Goal: Information Seeking & Learning: Learn about a topic

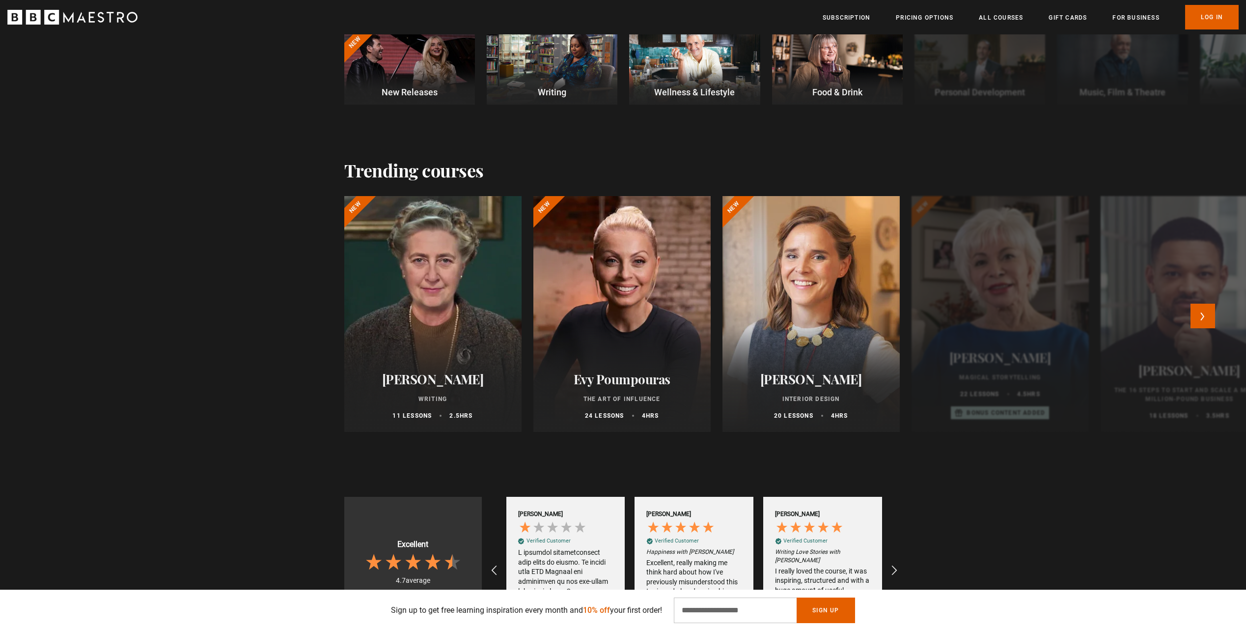
scroll to position [393, 0]
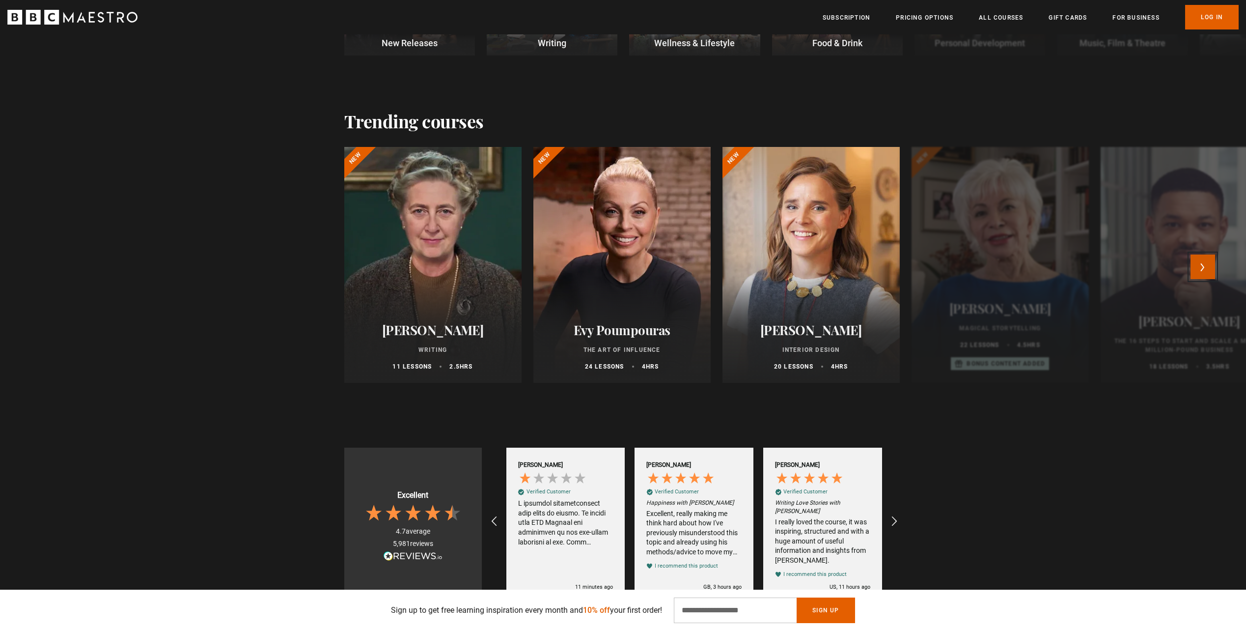
click at [1215, 271] on button "Next" at bounding box center [1203, 266] width 25 height 25
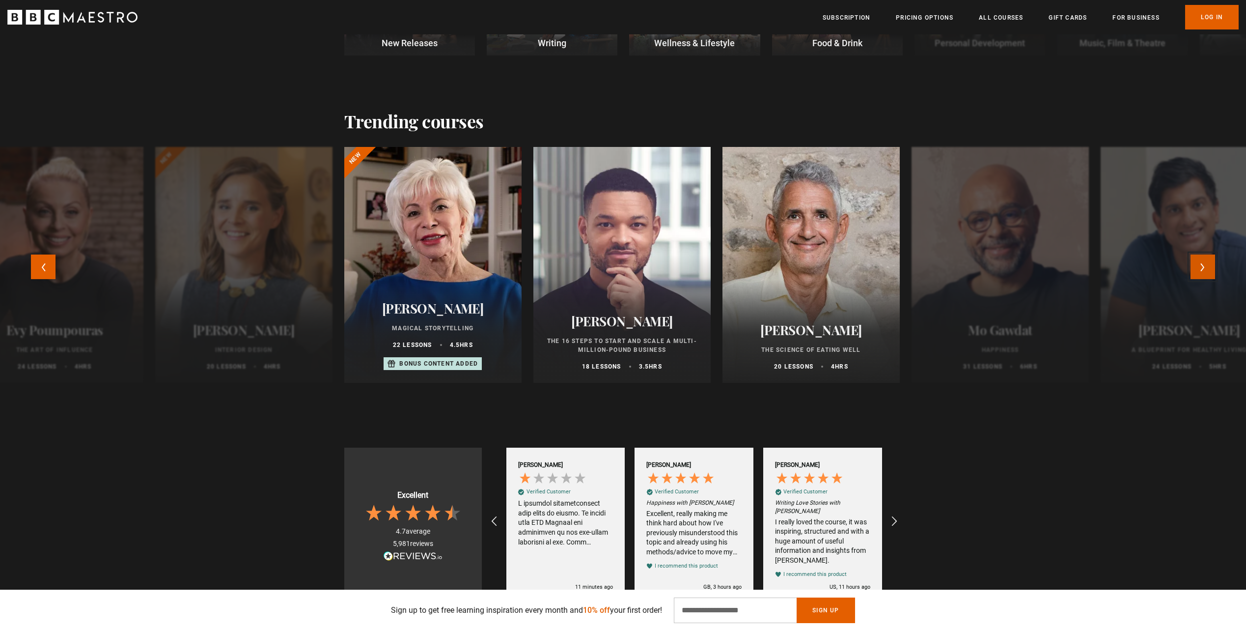
click at [1213, 269] on button "Next" at bounding box center [1203, 266] width 25 height 25
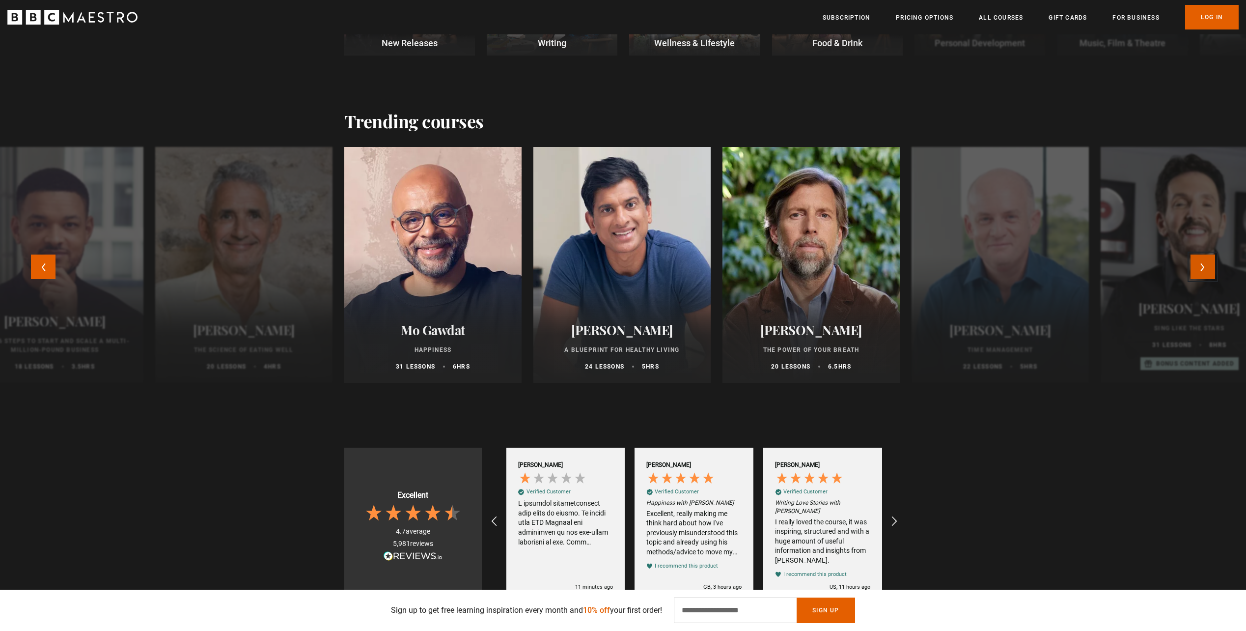
click at [1213, 269] on button "Next" at bounding box center [1203, 266] width 25 height 25
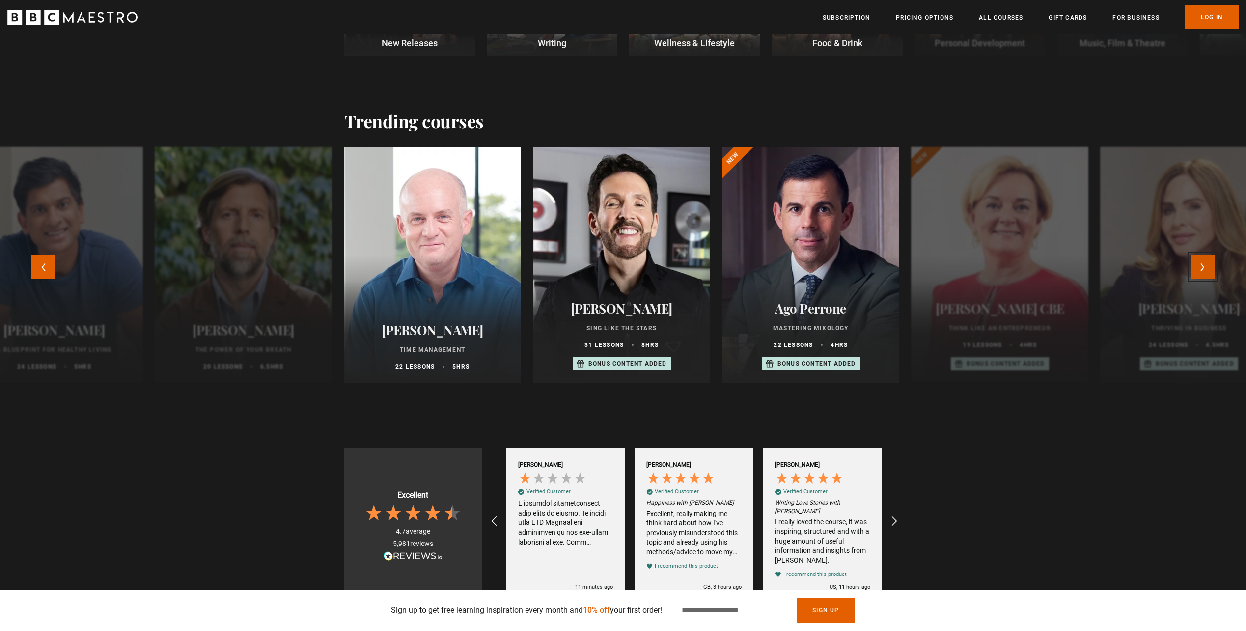
click at [1213, 269] on button "Next" at bounding box center [1203, 266] width 25 height 25
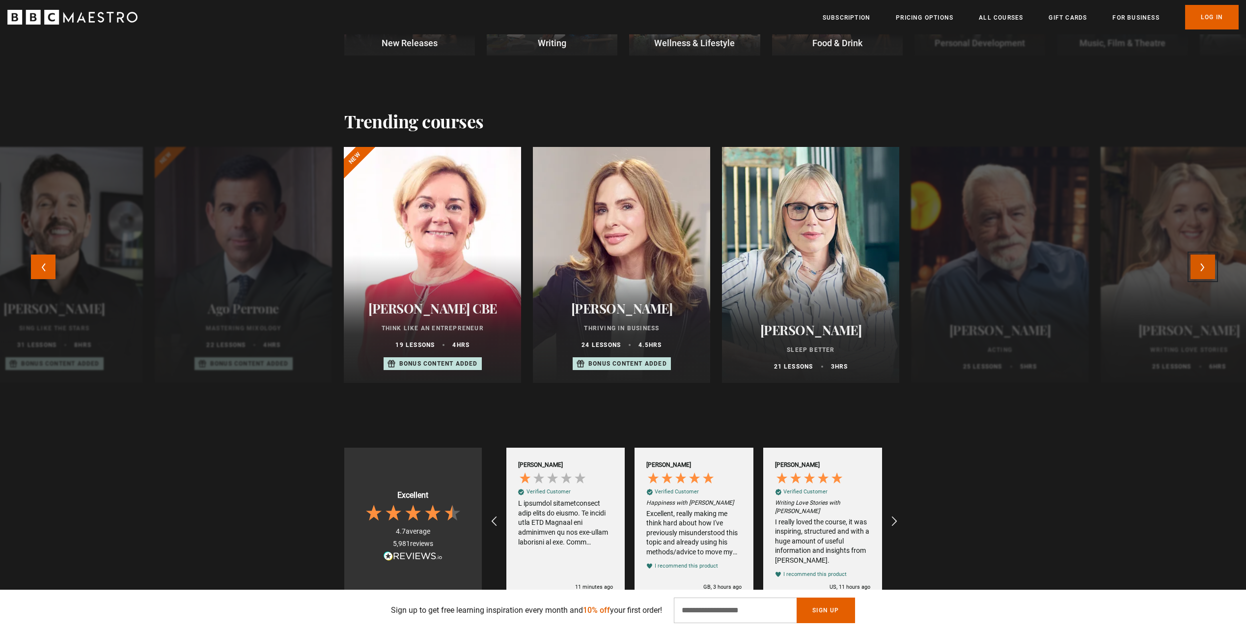
click at [1213, 269] on button "Next" at bounding box center [1203, 266] width 25 height 25
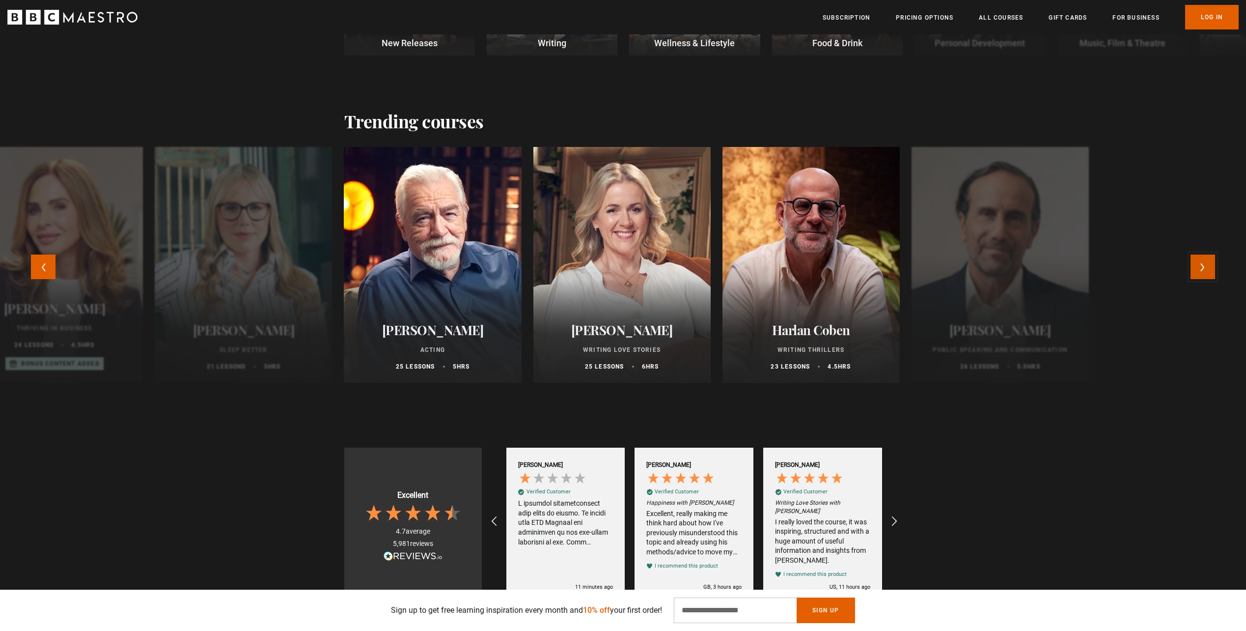
click at [1213, 269] on button "Next" at bounding box center [1203, 266] width 25 height 25
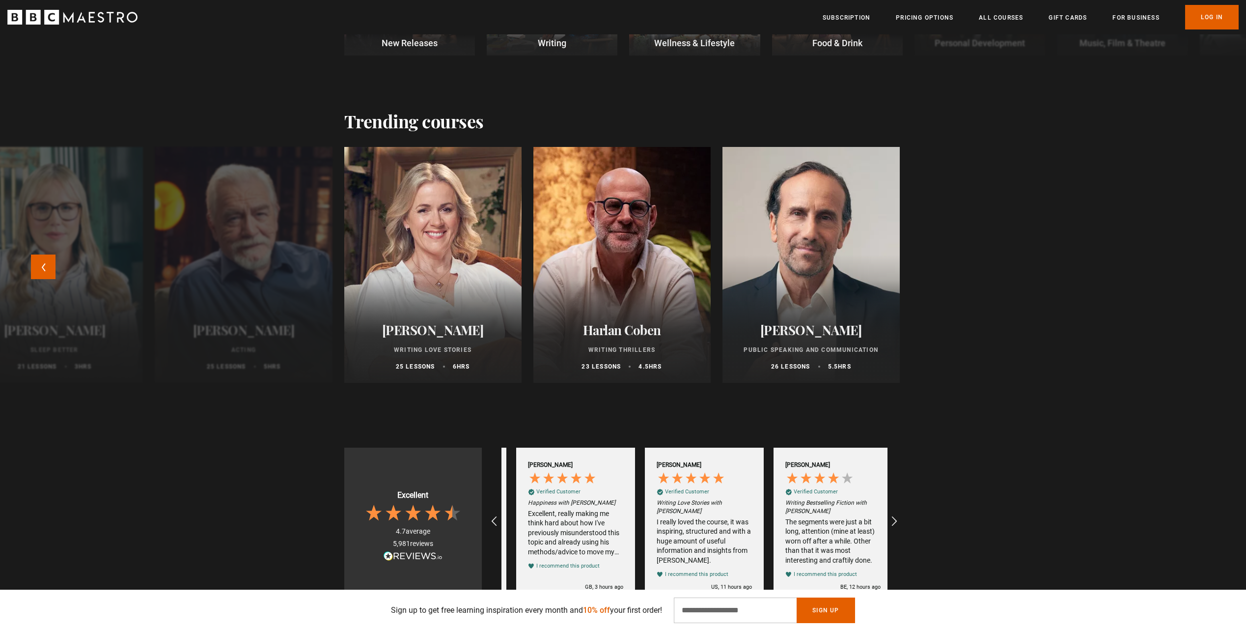
scroll to position [0, 129]
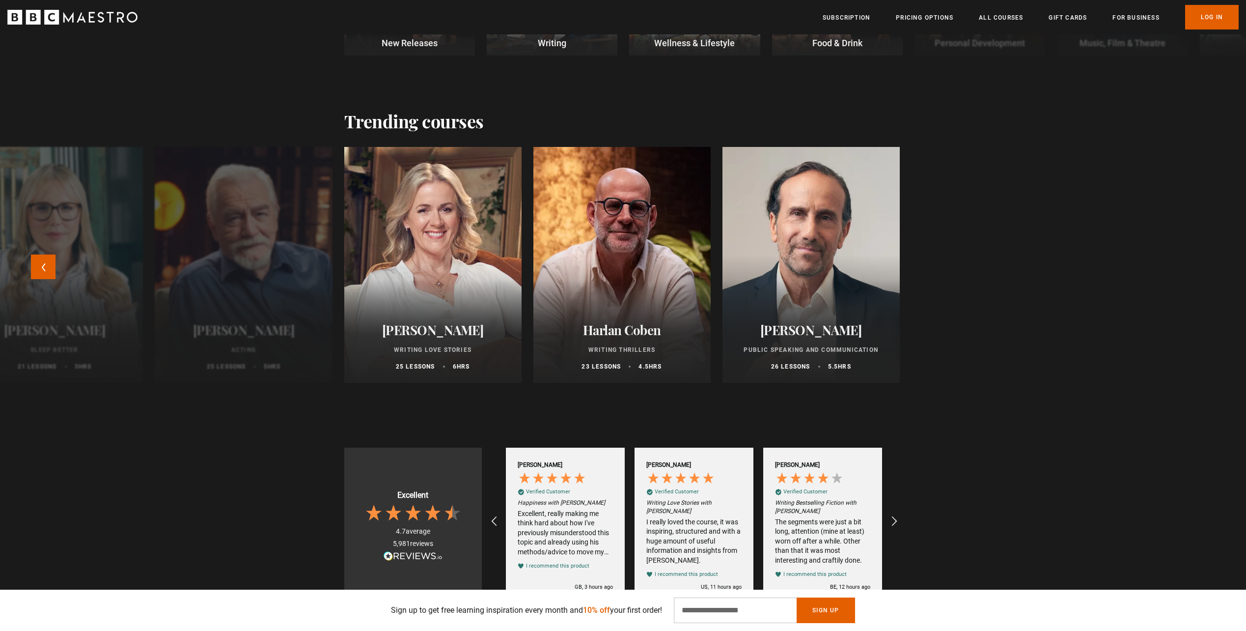
click at [1213, 269] on div "Agatha Christie Writing 11 lessons 2.5 hrs New Evy Poumpouras The Art of Influe…" at bounding box center [623, 273] width 1246 height 252
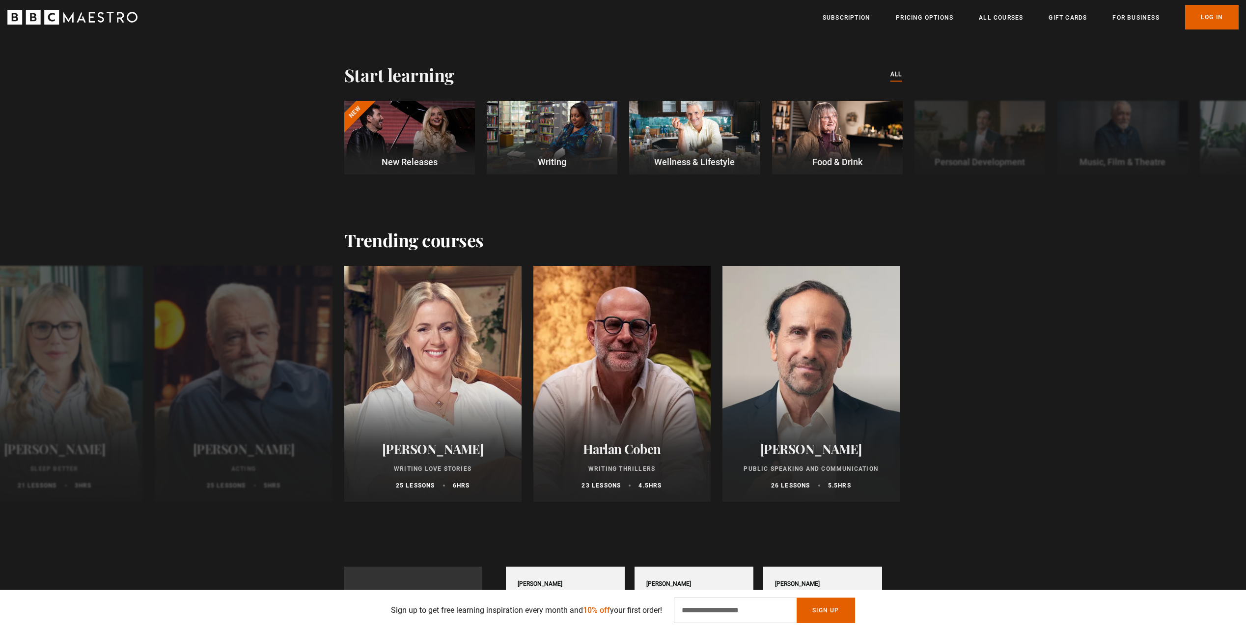
scroll to position [246, 0]
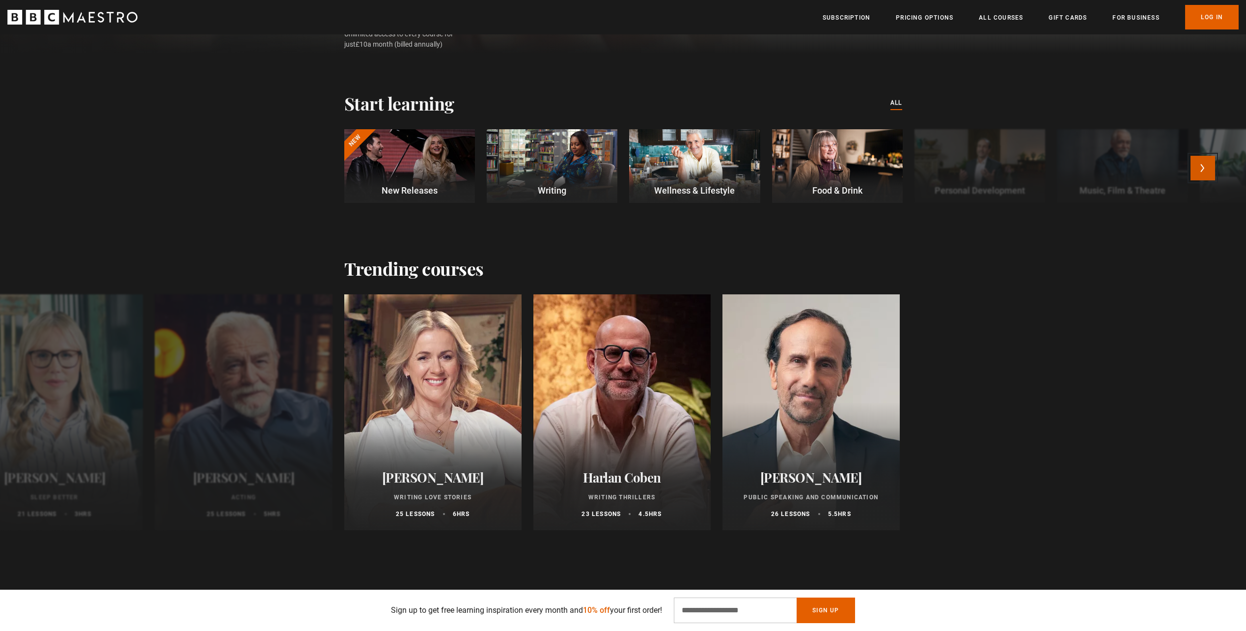
click at [1204, 168] on button "Next" at bounding box center [1203, 168] width 25 height 25
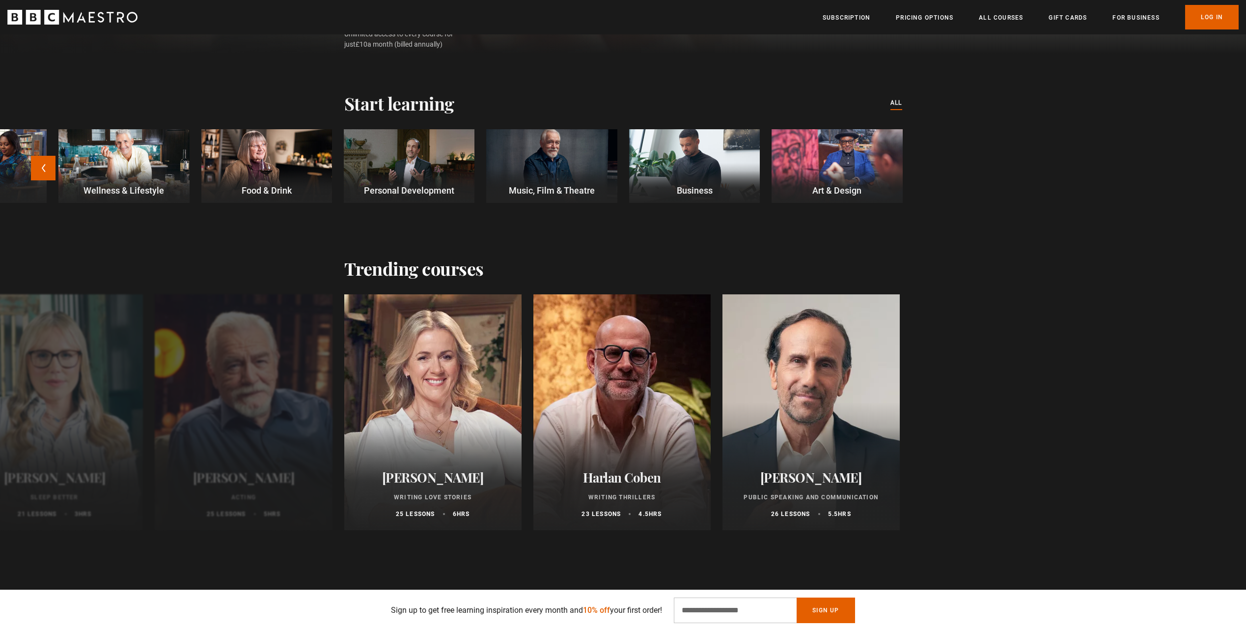
click at [545, 157] on div at bounding box center [551, 166] width 131 height 74
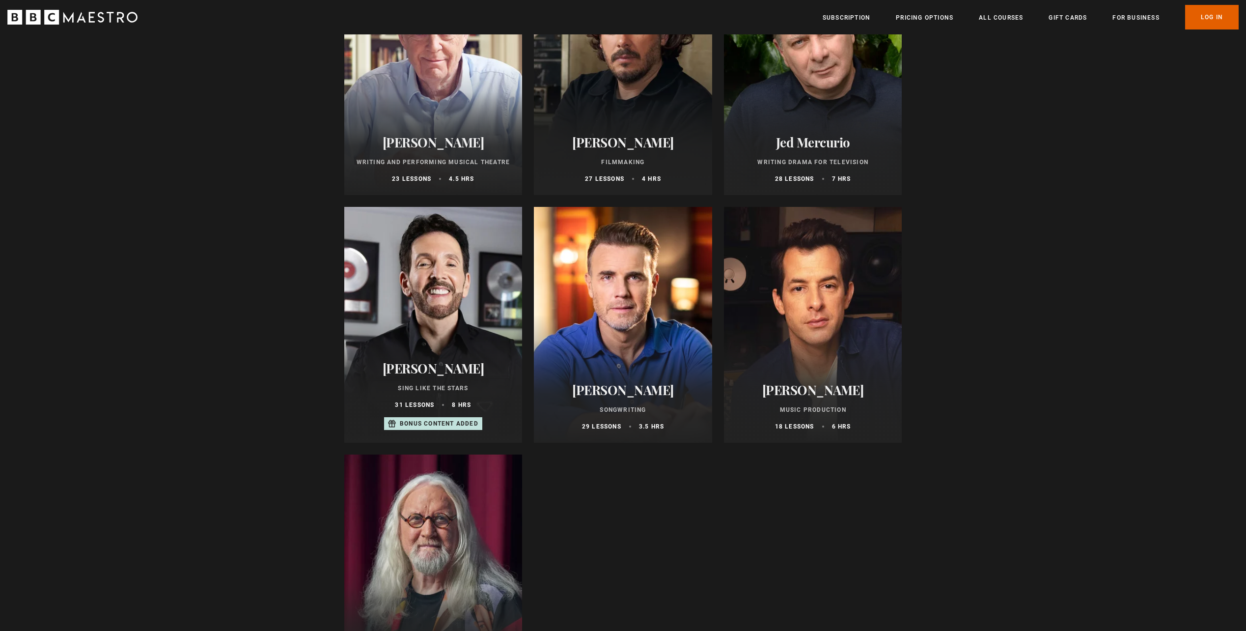
scroll to position [589, 0]
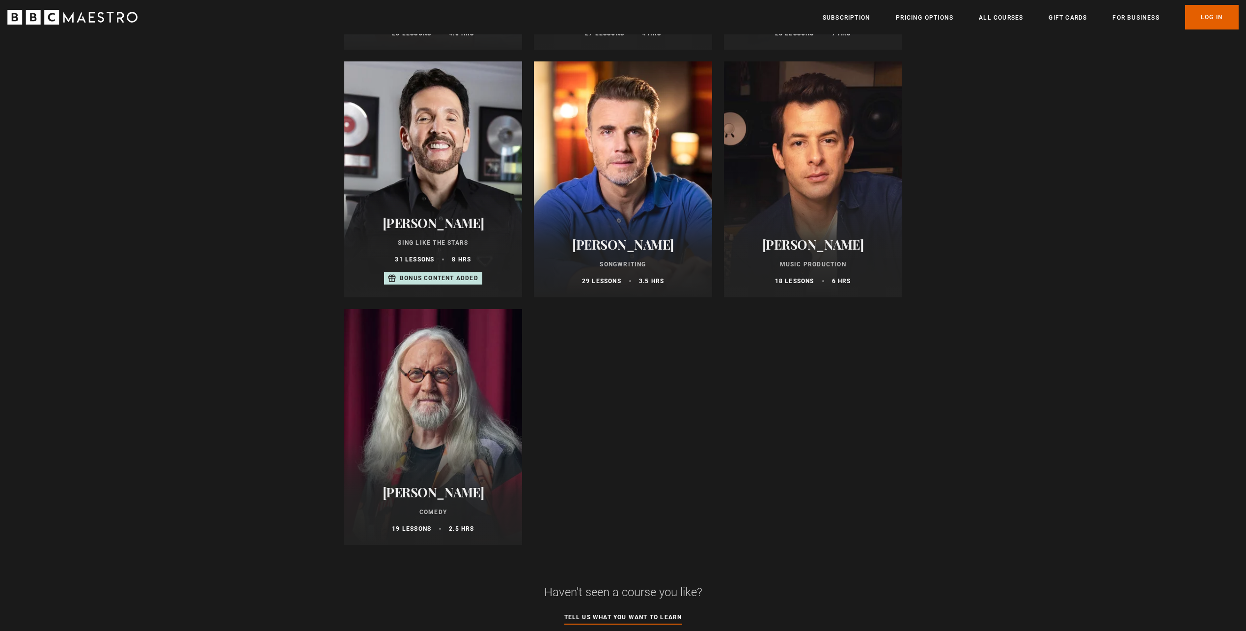
click at [477, 420] on div at bounding box center [433, 427] width 178 height 236
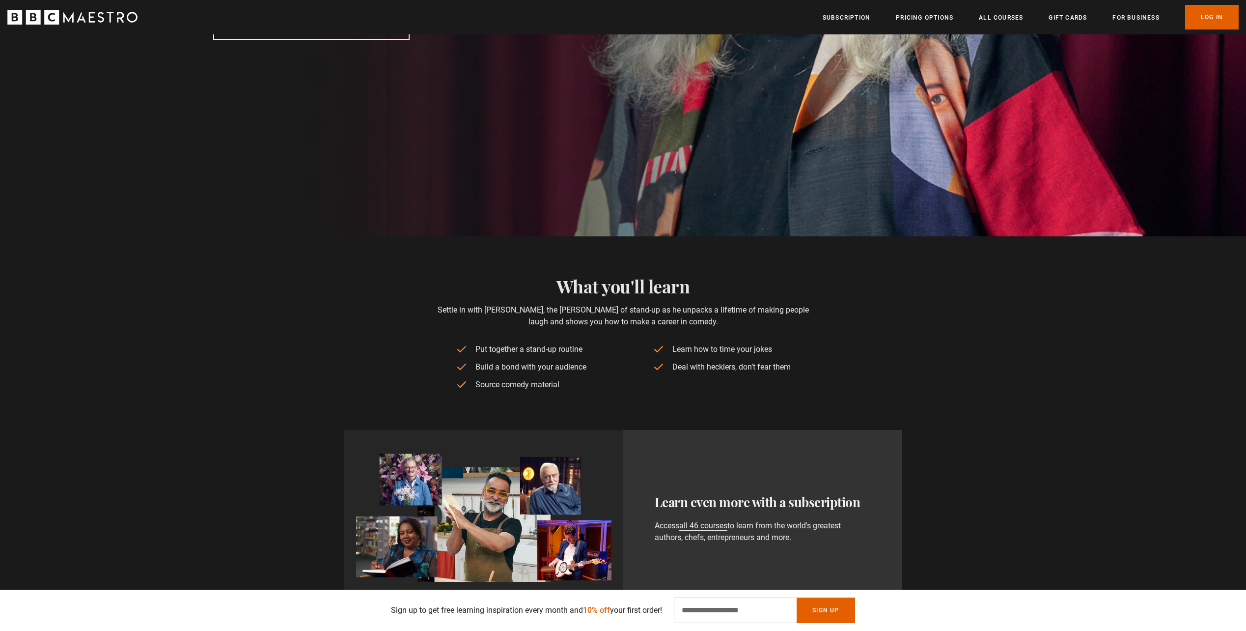
scroll to position [491, 0]
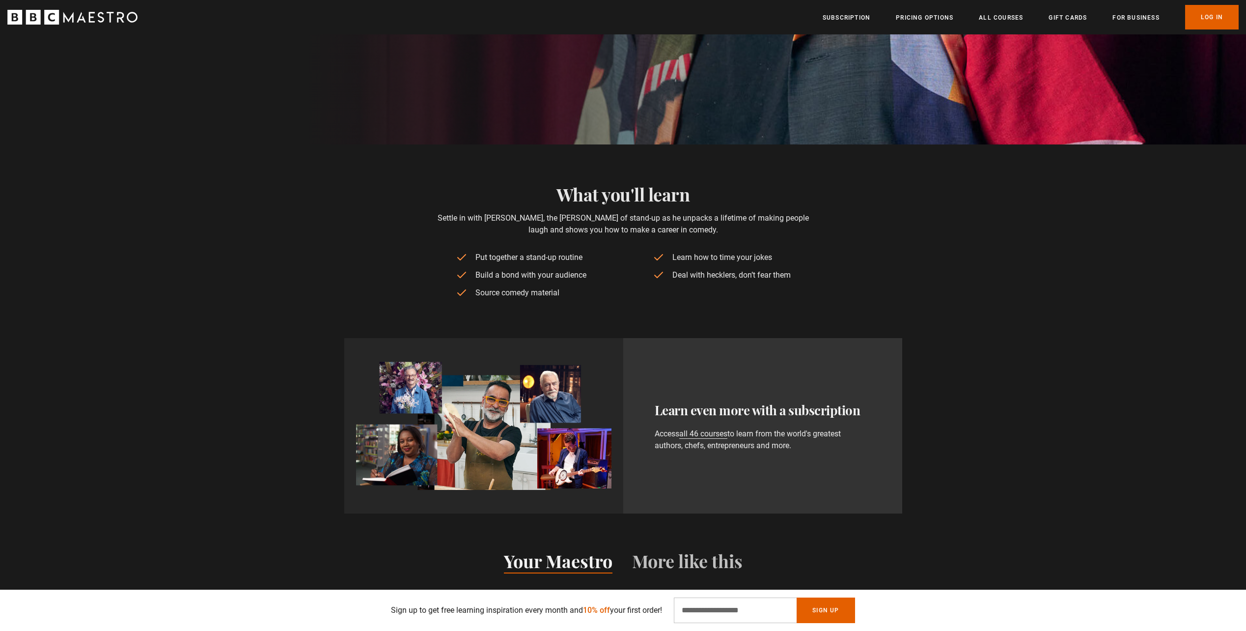
drag, startPoint x: 484, startPoint y: 260, endPoint x: 559, endPoint y: 258, distance: 75.2
click at [559, 258] on li "Put together a stand-up routine" at bounding box center [525, 258] width 138 height 12
drag, startPoint x: 559, startPoint y: 258, endPoint x: 775, endPoint y: 267, distance: 216.3
click at [775, 267] on ul "Put together a stand-up routine Build a bond with your audience Source comedy m…" at bounding box center [623, 275] width 335 height 47
drag, startPoint x: 775, startPoint y: 267, endPoint x: 750, endPoint y: 298, distance: 39.8
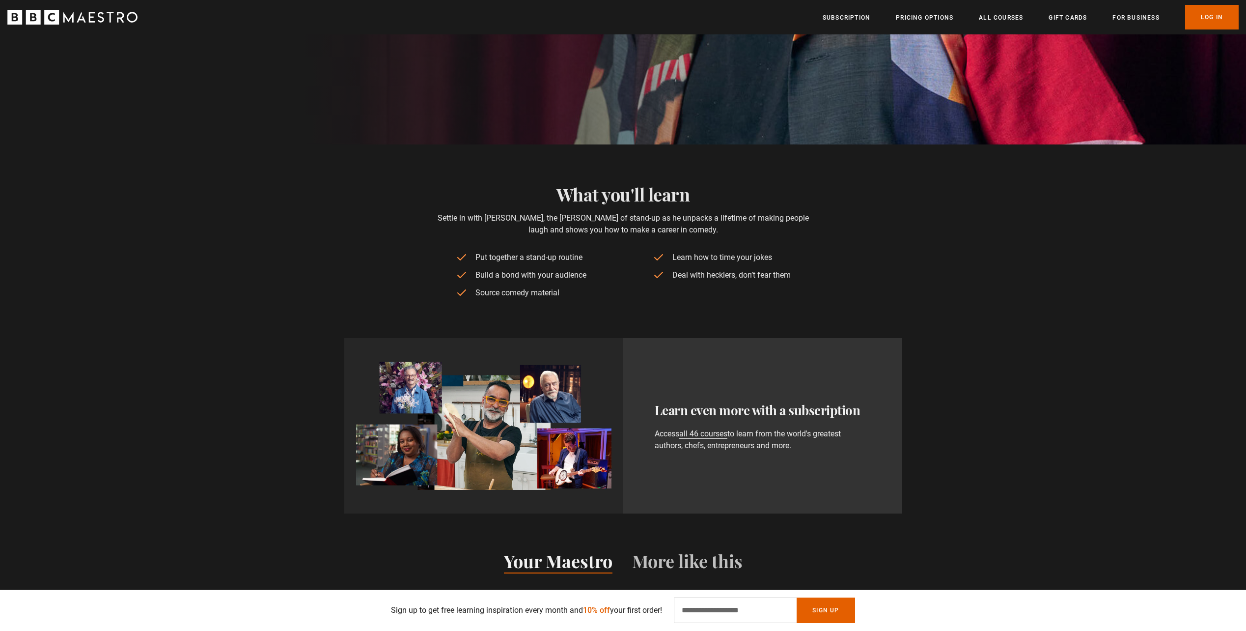
click at [751, 298] on ul "Put together a stand-up routine Build a bond with your audience Source comedy m…" at bounding box center [623, 275] width 335 height 47
click at [684, 296] on ul "Put together a stand-up routine Build a bond with your audience Source comedy m…" at bounding box center [623, 275] width 335 height 47
drag, startPoint x: 475, startPoint y: 274, endPoint x: 573, endPoint y: 273, distance: 97.8
click at [573, 272] on li "Build a bond with your audience" at bounding box center [525, 275] width 138 height 12
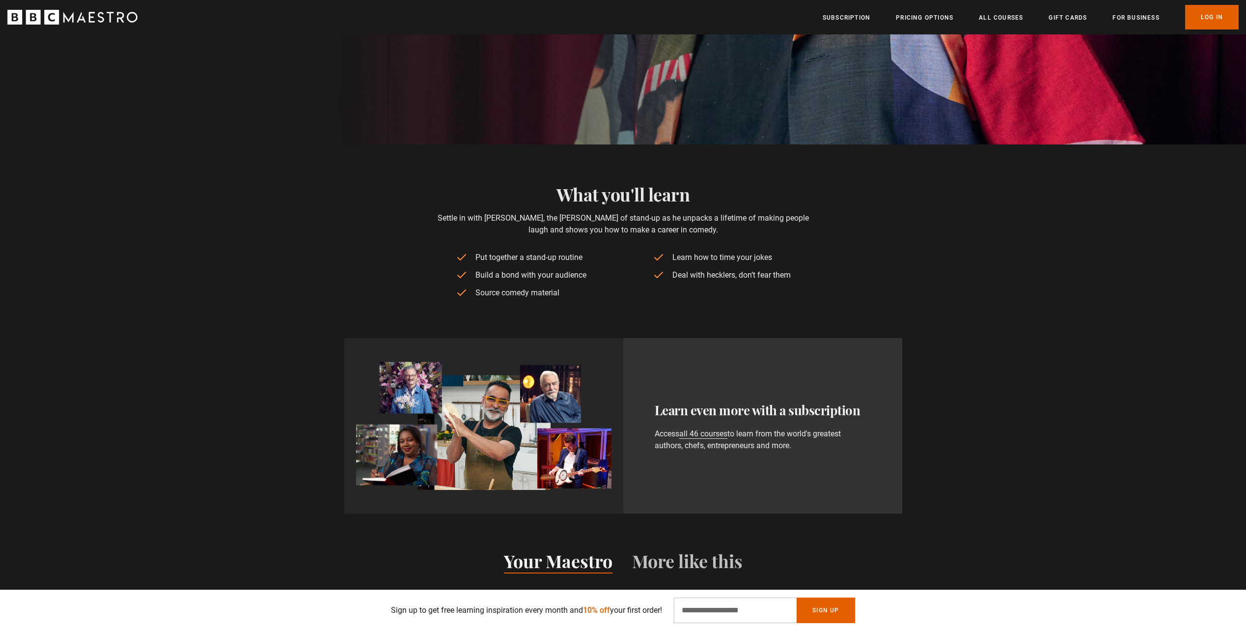
drag, startPoint x: 573, startPoint y: 273, endPoint x: 558, endPoint y: 290, distance: 23.3
click at [558, 290] on li "Source comedy material" at bounding box center [525, 293] width 138 height 12
drag, startPoint x: 575, startPoint y: 294, endPoint x: 455, endPoint y: 250, distance: 127.5
click at [455, 250] on div "What you'll learn Settle in with [PERSON_NAME], the [PERSON_NAME] of stand-up a…" at bounding box center [623, 241] width 381 height 115
drag, startPoint x: 455, startPoint y: 250, endPoint x: 394, endPoint y: 252, distance: 61.5
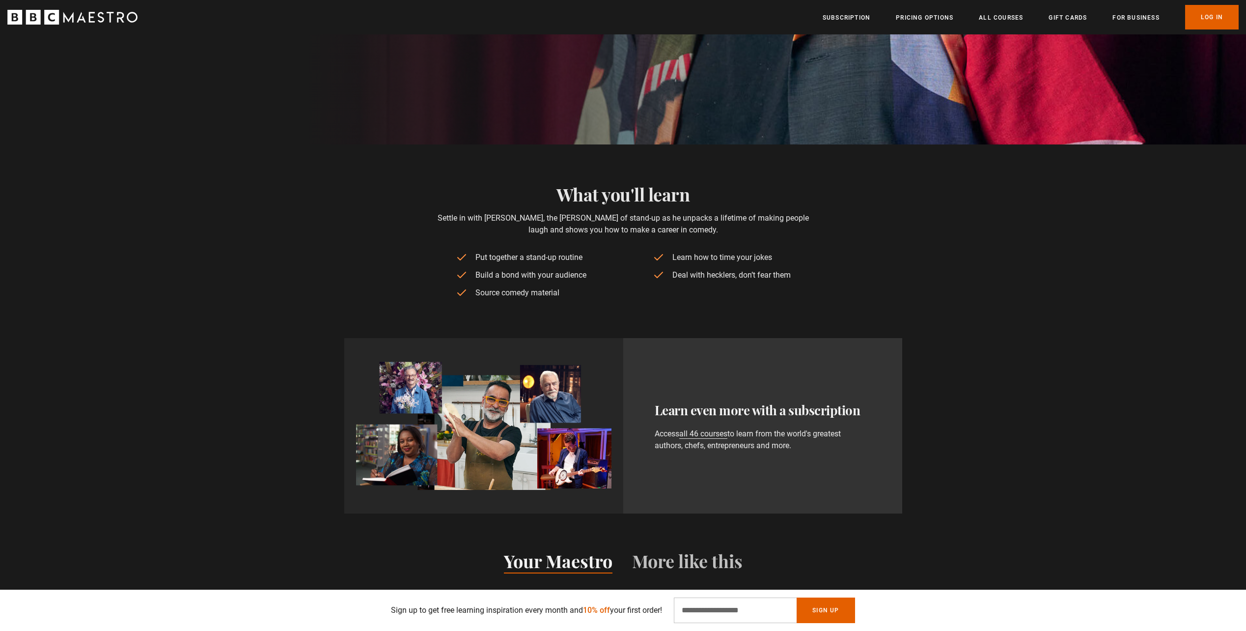
click at [394, 252] on div "What you'll learn Settle in with [PERSON_NAME], the [PERSON_NAME] of stand-up a…" at bounding box center [623, 241] width 633 height 115
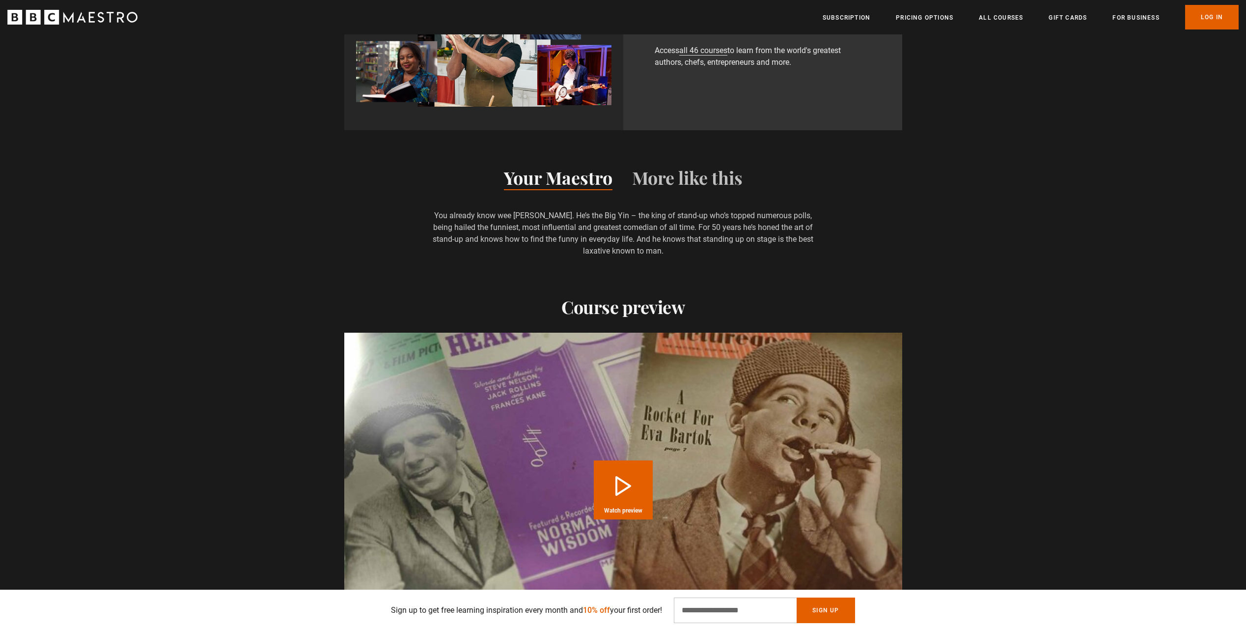
scroll to position [1130, 0]
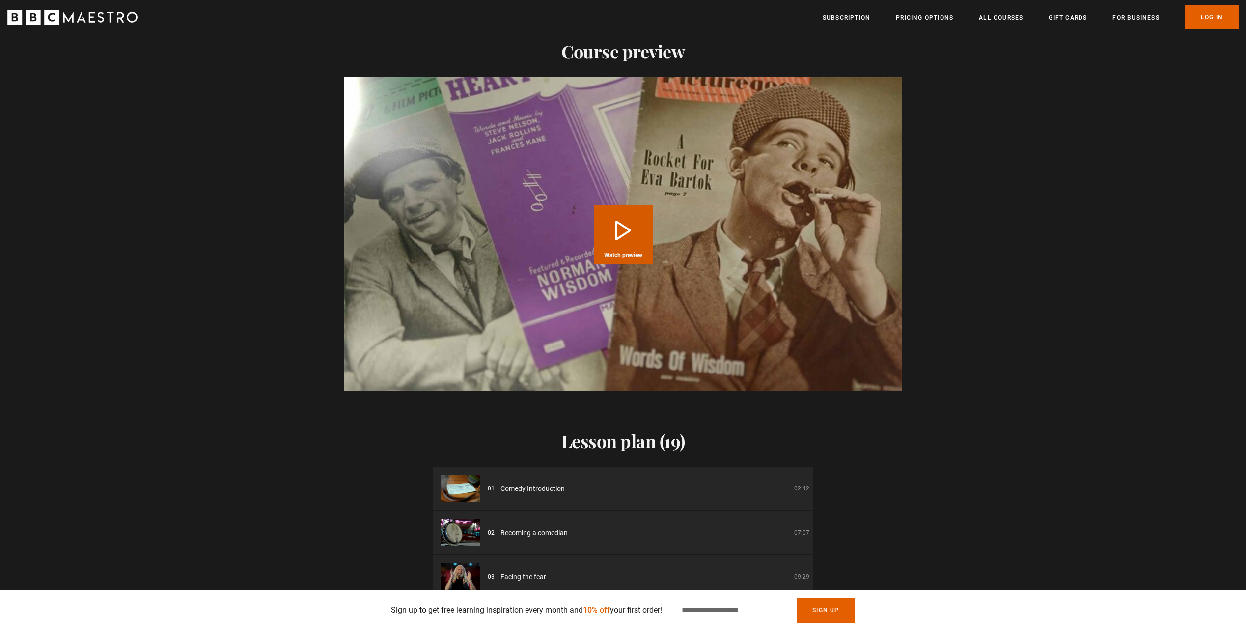
click at [621, 232] on button "Play Course overview for Comedy with [PERSON_NAME] Watch preview" at bounding box center [623, 234] width 59 height 59
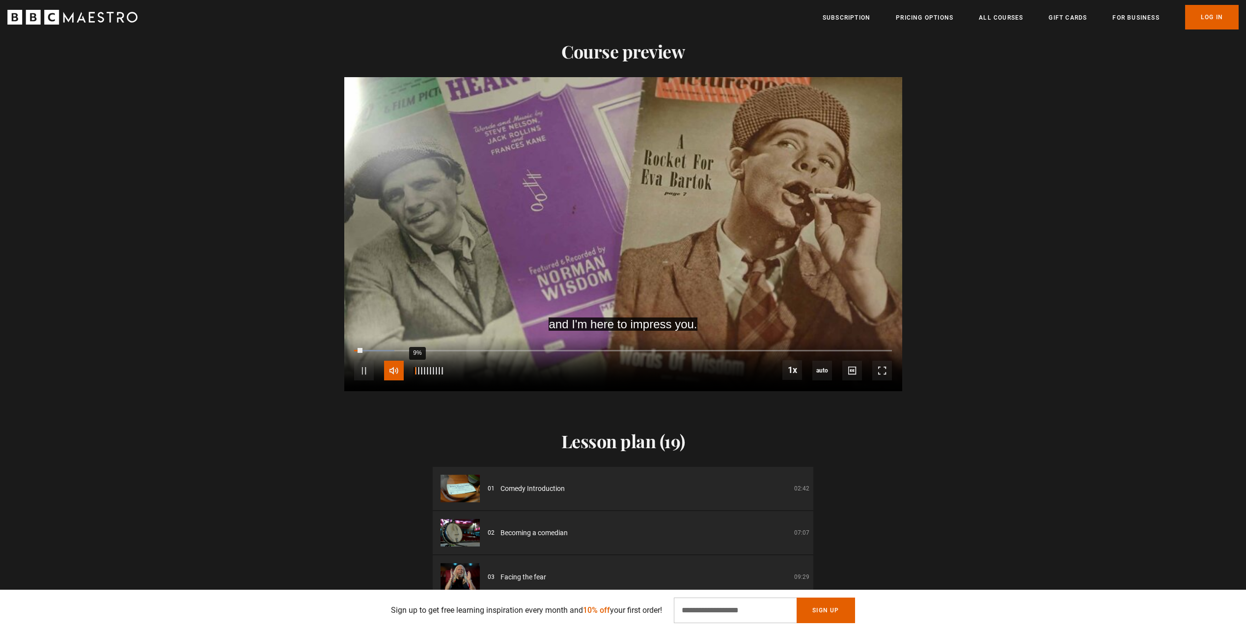
drag, startPoint x: 401, startPoint y: 368, endPoint x: 417, endPoint y: 370, distance: 15.8
click at [404, 370] on div "Mute 9%" at bounding box center [394, 371] width 20 height 20
click at [424, 369] on div "28%" at bounding box center [424, 370] width 0 height 7
drag, startPoint x: 419, startPoint y: 368, endPoint x: 413, endPoint y: 373, distance: 7.4
click at [418, 373] on div "10%" at bounding box center [418, 370] width 0 height 7
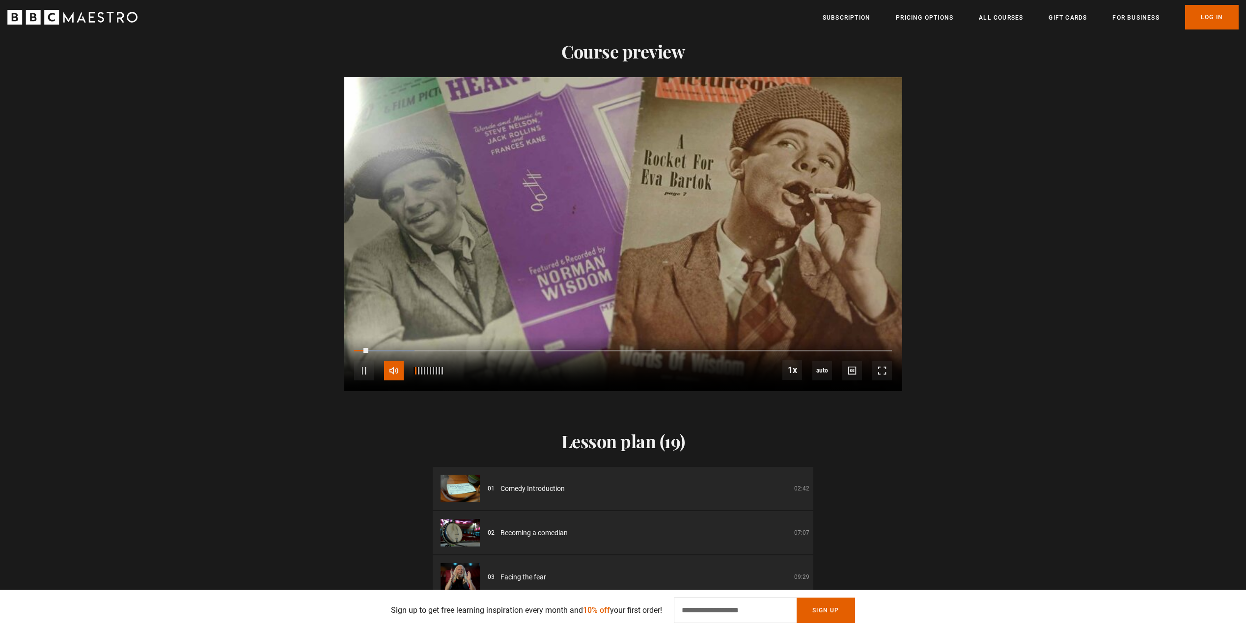
scroll to position [0, 257]
click at [415, 374] on div "4%" at bounding box center [415, 370] width 0 height 7
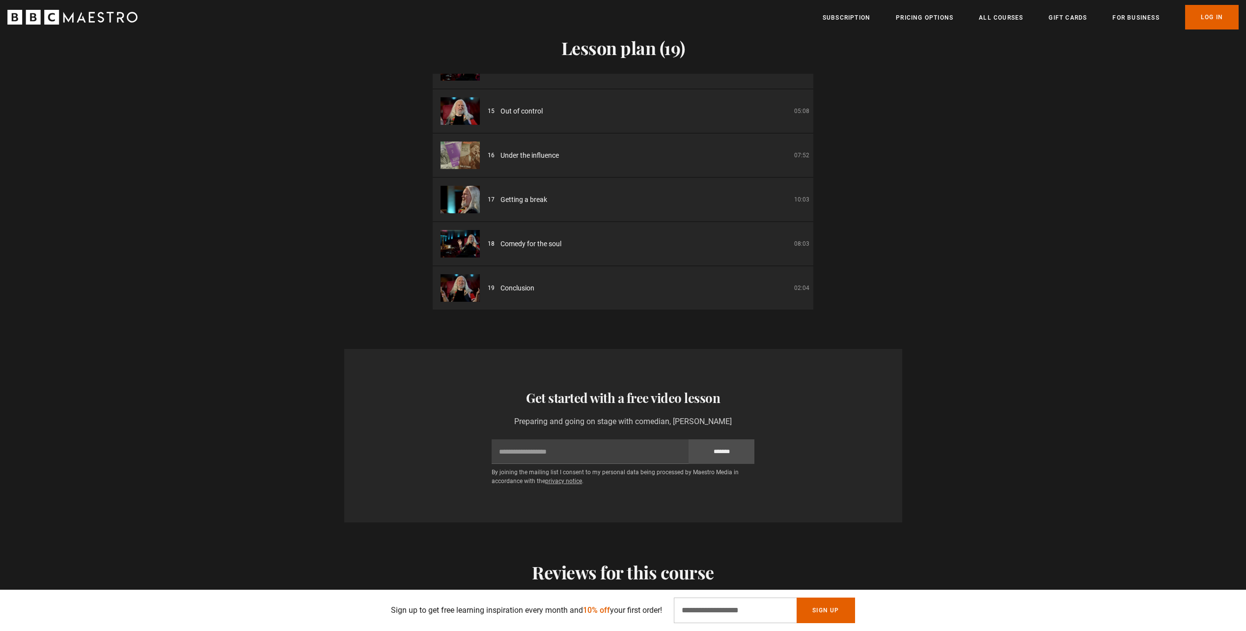
scroll to position [1572, 0]
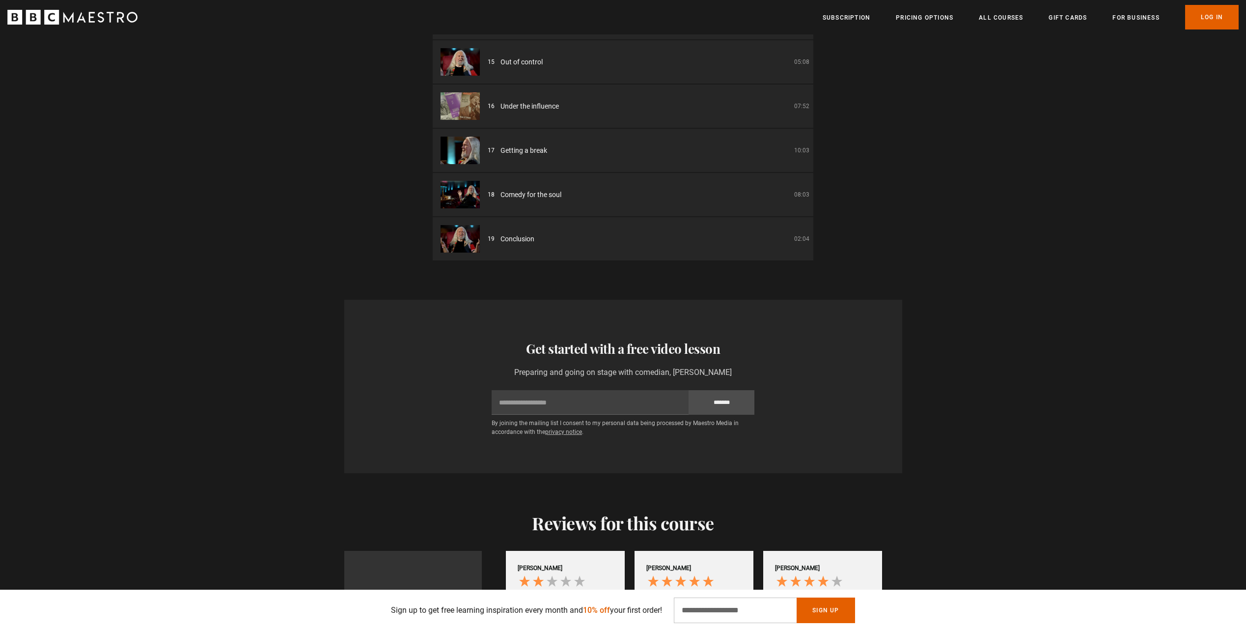
click at [552, 198] on span "Comedy for the soul" at bounding box center [531, 195] width 61 height 10
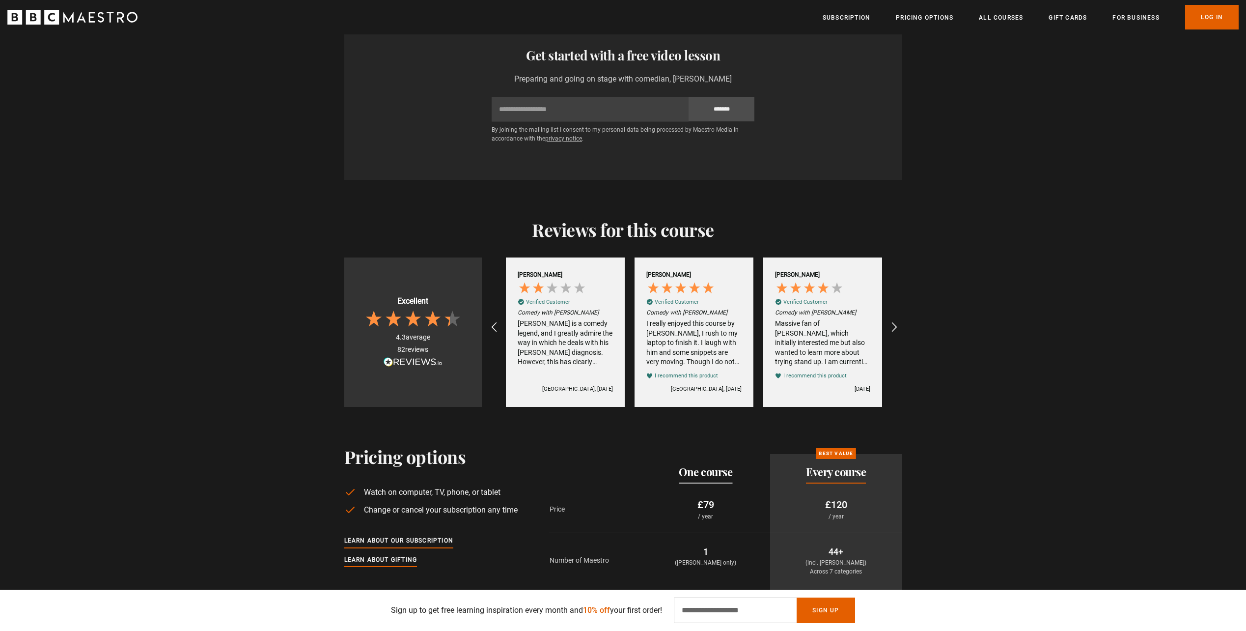
scroll to position [1916, 0]
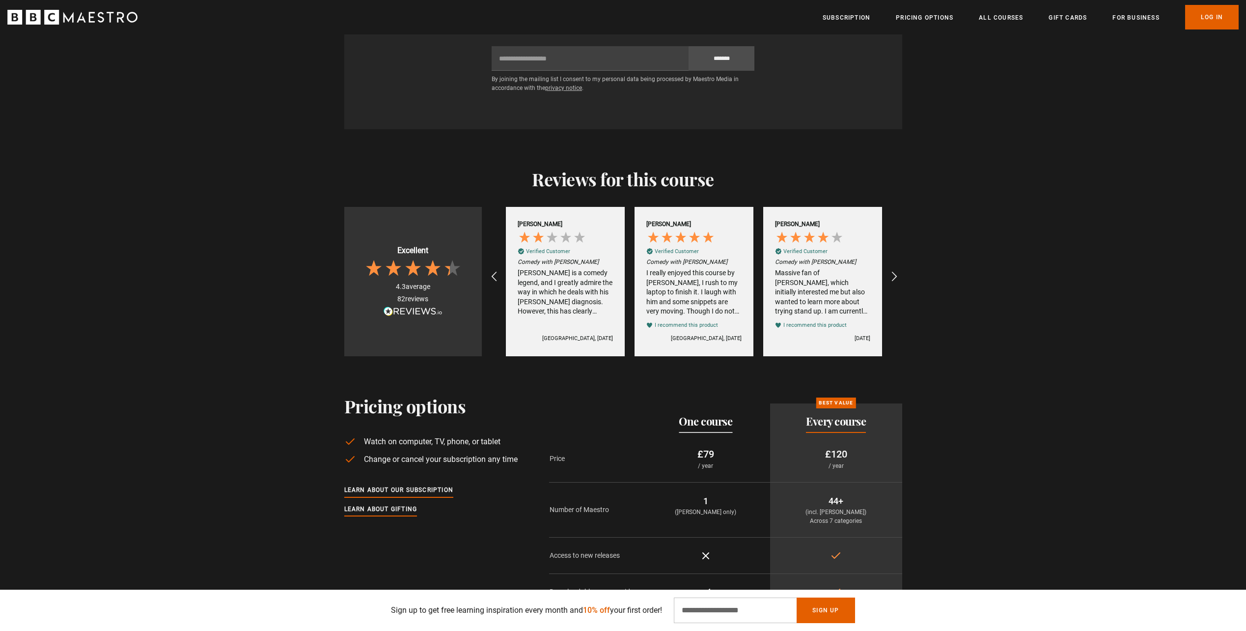
click at [576, 322] on div "[PERSON_NAME] Verified Customer Comedy with [PERSON_NAME] [PERSON_NAME] is a co…" at bounding box center [565, 281] width 119 height 149
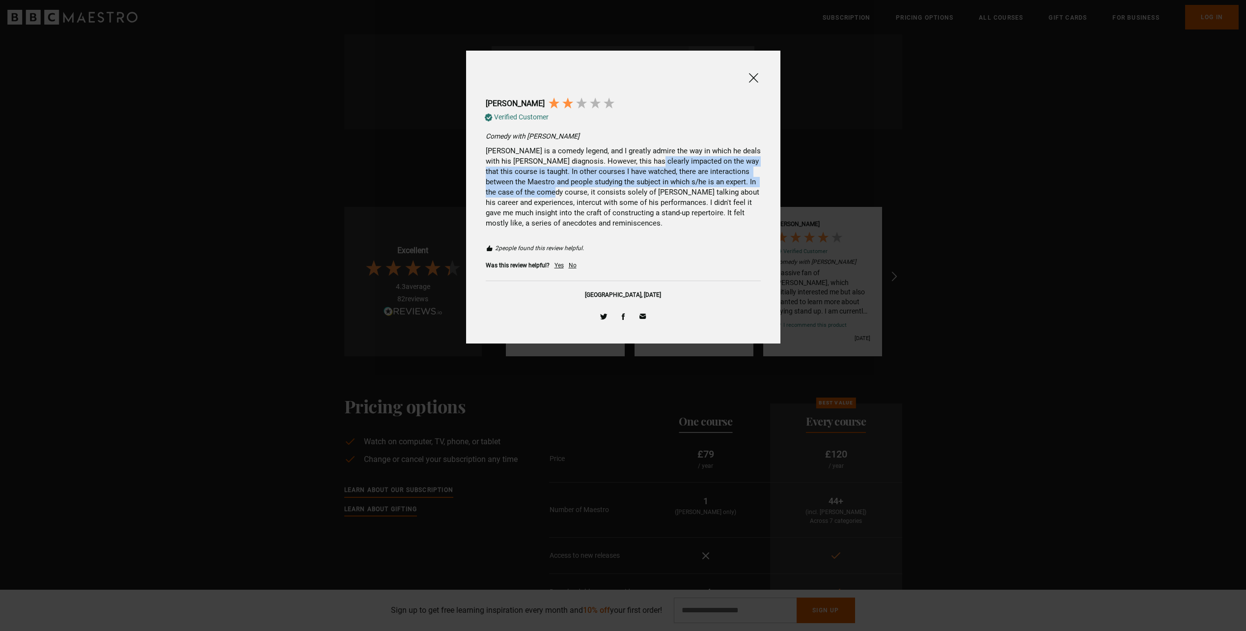
drag, startPoint x: 646, startPoint y: 164, endPoint x: 558, endPoint y: 189, distance: 91.8
click at [558, 189] on div "[PERSON_NAME] is a comedy legend, and I greatly admire the way in which he deal…" at bounding box center [623, 187] width 275 height 83
drag, startPoint x: 558, startPoint y: 189, endPoint x: 672, endPoint y: 206, distance: 115.3
click at [671, 215] on div "[PERSON_NAME] is a comedy legend, and I greatly admire the way in which he deal…" at bounding box center [623, 187] width 275 height 83
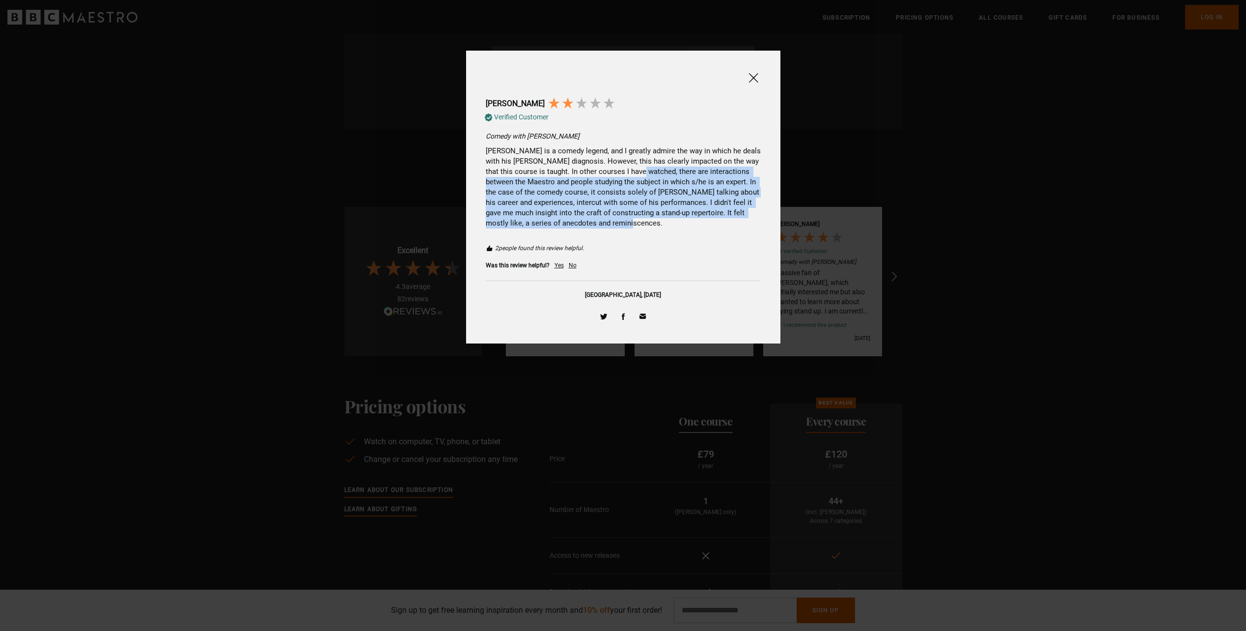
drag, startPoint x: 634, startPoint y: 173, endPoint x: 718, endPoint y: 226, distance: 99.4
click at [718, 226] on div "[PERSON_NAME] is a comedy legend, and I greatly admire the way in which he deal…" at bounding box center [623, 187] width 275 height 83
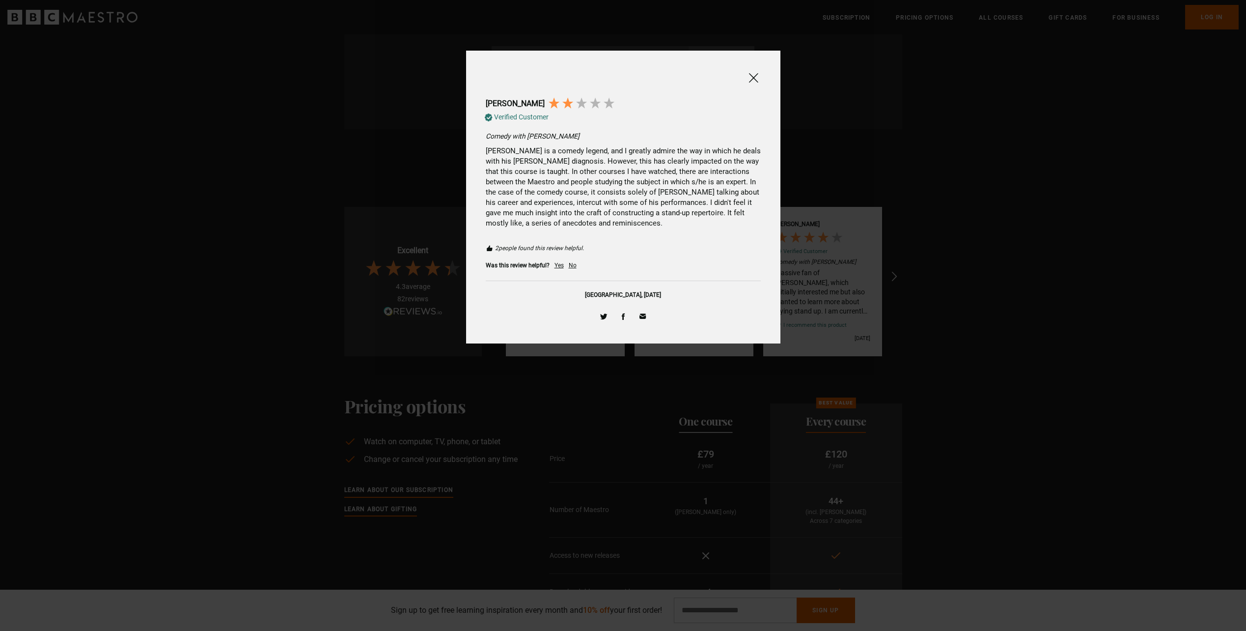
drag, startPoint x: 718, startPoint y: 226, endPoint x: 741, endPoint y: 250, distance: 32.7
click at [734, 258] on div "2 people found this review helpful. Was this review helpful? Yes No [GEOGRAPHIC…" at bounding box center [623, 288] width 275 height 91
drag, startPoint x: 757, startPoint y: 73, endPoint x: 754, endPoint y: 83, distance: 10.4
click at [757, 73] on span at bounding box center [754, 78] width 12 height 12
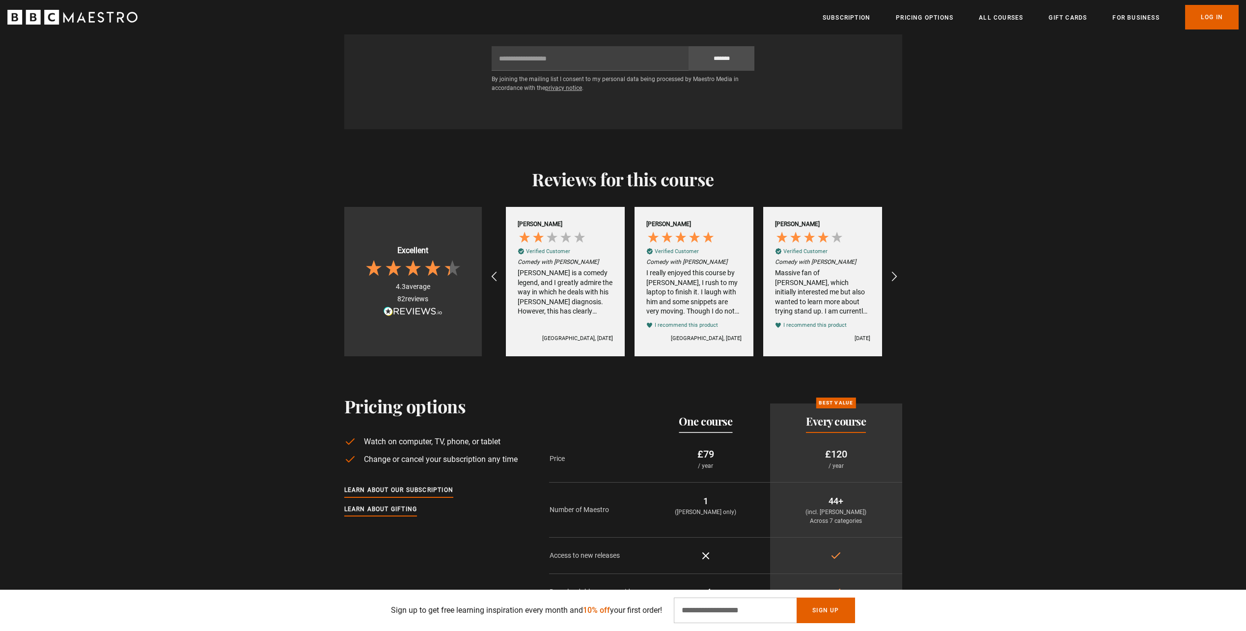
click at [719, 284] on div "I really enjoyed this course by [PERSON_NAME], I rush to my laptop to finish it…" at bounding box center [693, 292] width 95 height 48
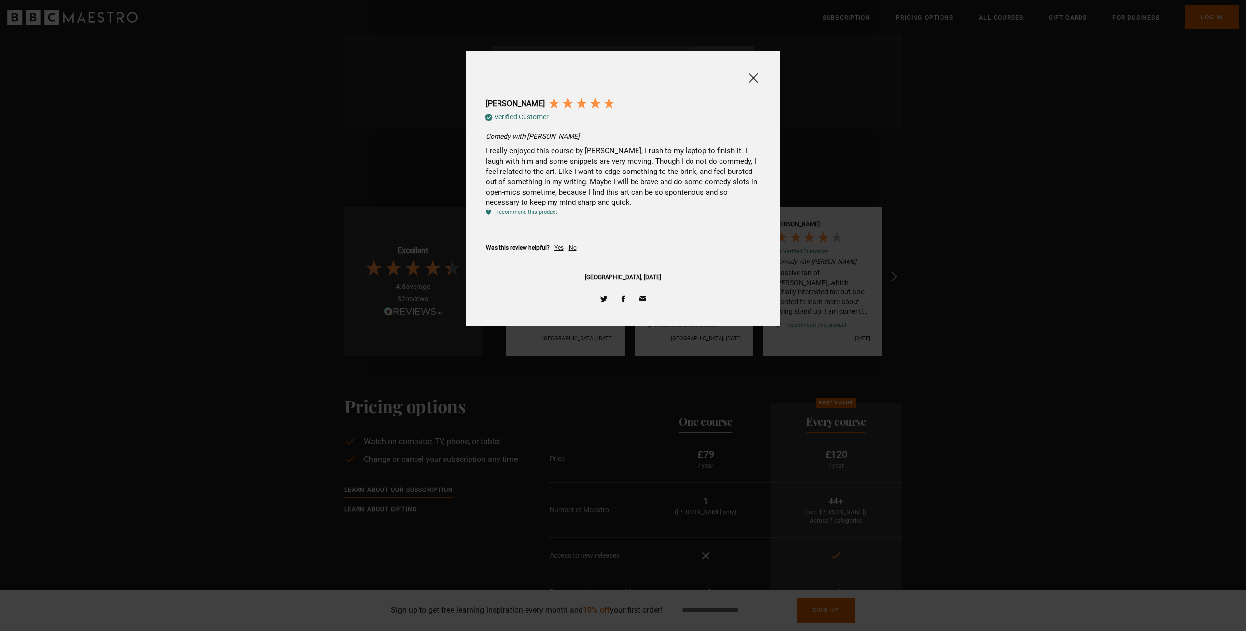
click at [750, 79] on span at bounding box center [754, 78] width 12 height 12
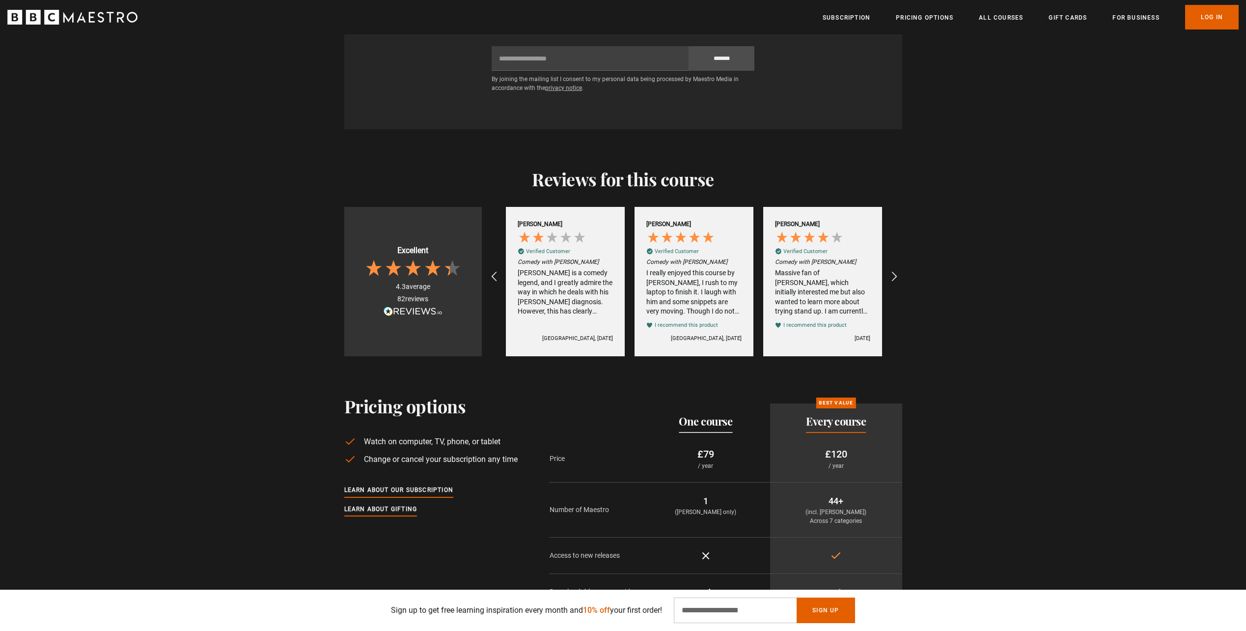
click at [847, 277] on div "Massive fan of [PERSON_NAME], which initially interested me but also wanted to …" at bounding box center [822, 292] width 95 height 48
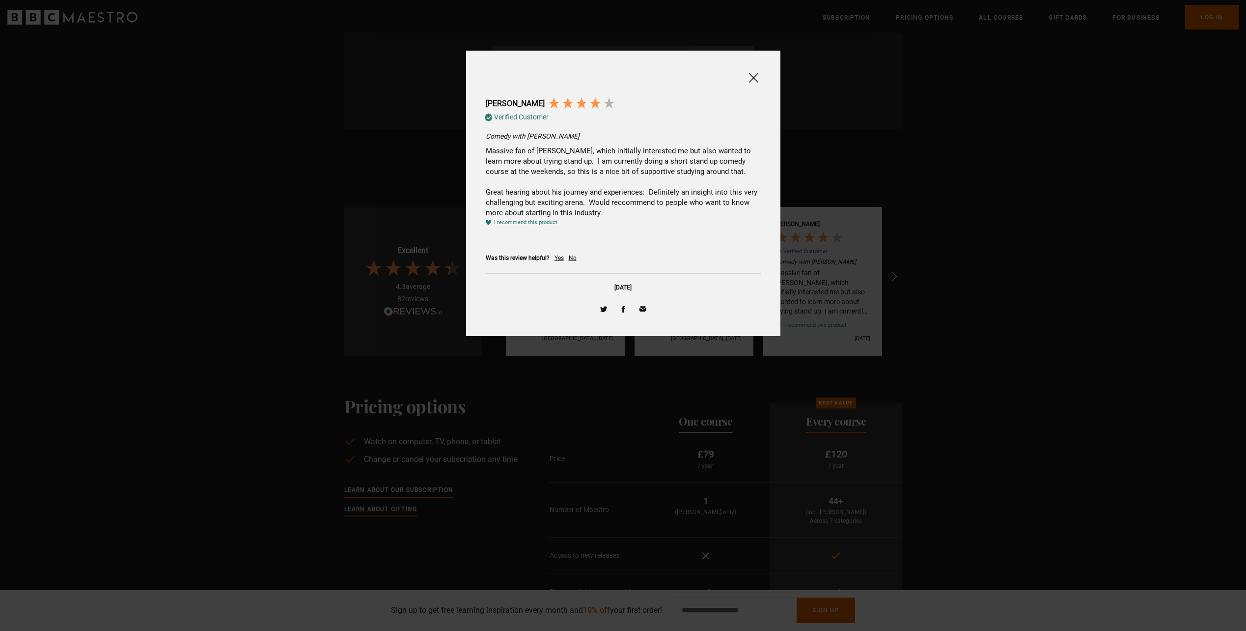
drag, startPoint x: 494, startPoint y: 173, endPoint x: 660, endPoint y: 208, distance: 169.7
click at [660, 208] on div "Massive fan of [PERSON_NAME], which initially interested me but also wanted to …" at bounding box center [623, 182] width 275 height 72
drag, startPoint x: 660, startPoint y: 208, endPoint x: 683, endPoint y: 225, distance: 28.4
click at [675, 226] on div "I recommend this product" at bounding box center [623, 222] width 275 height 9
click at [749, 85] on div at bounding box center [753, 78] width 15 height 16
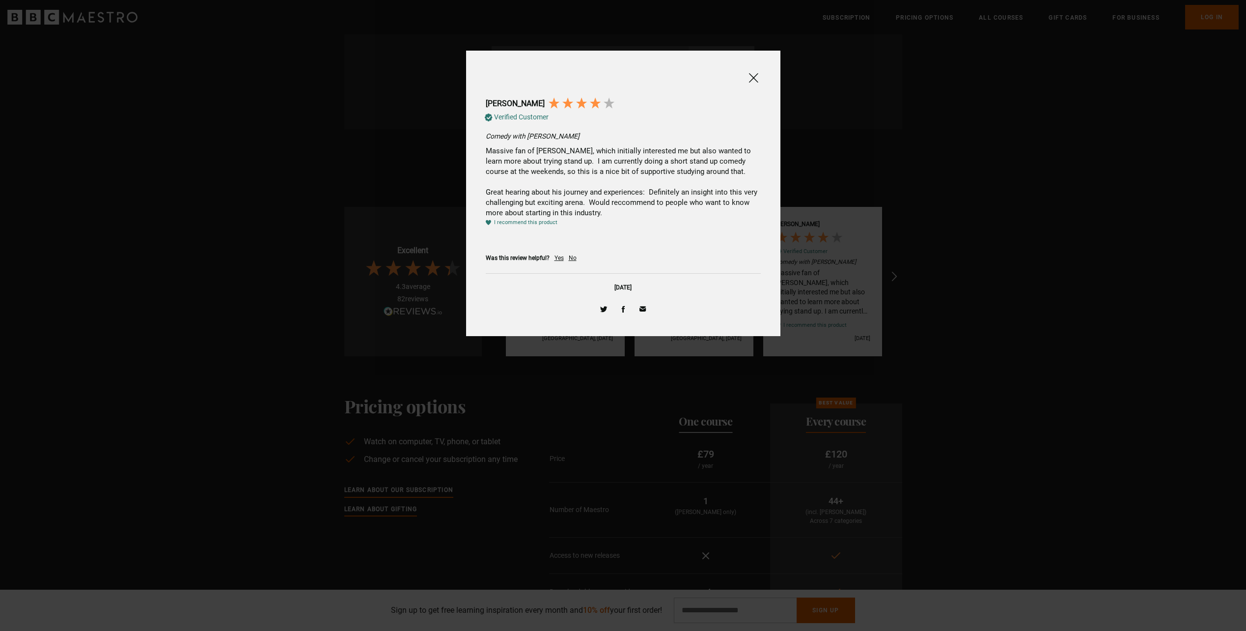
click at [749, 84] on div at bounding box center [753, 77] width 15 height 15
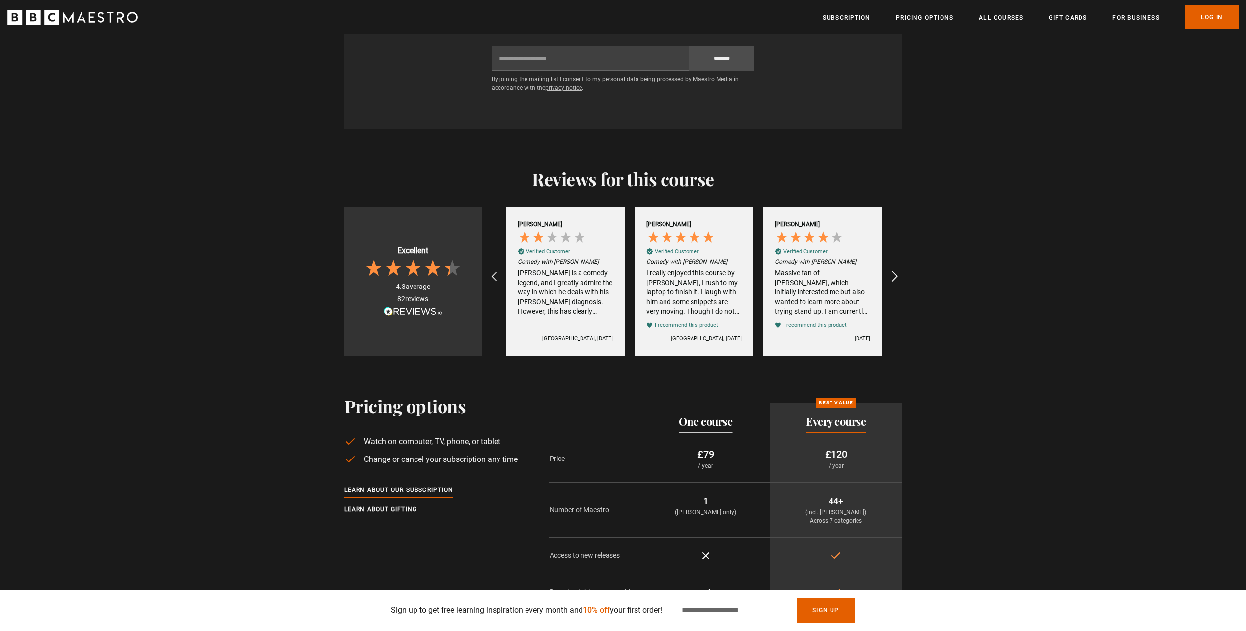
click at [904, 280] on div "REVIEWS.io Carousel Scroll Right" at bounding box center [893, 276] width 27 height 27
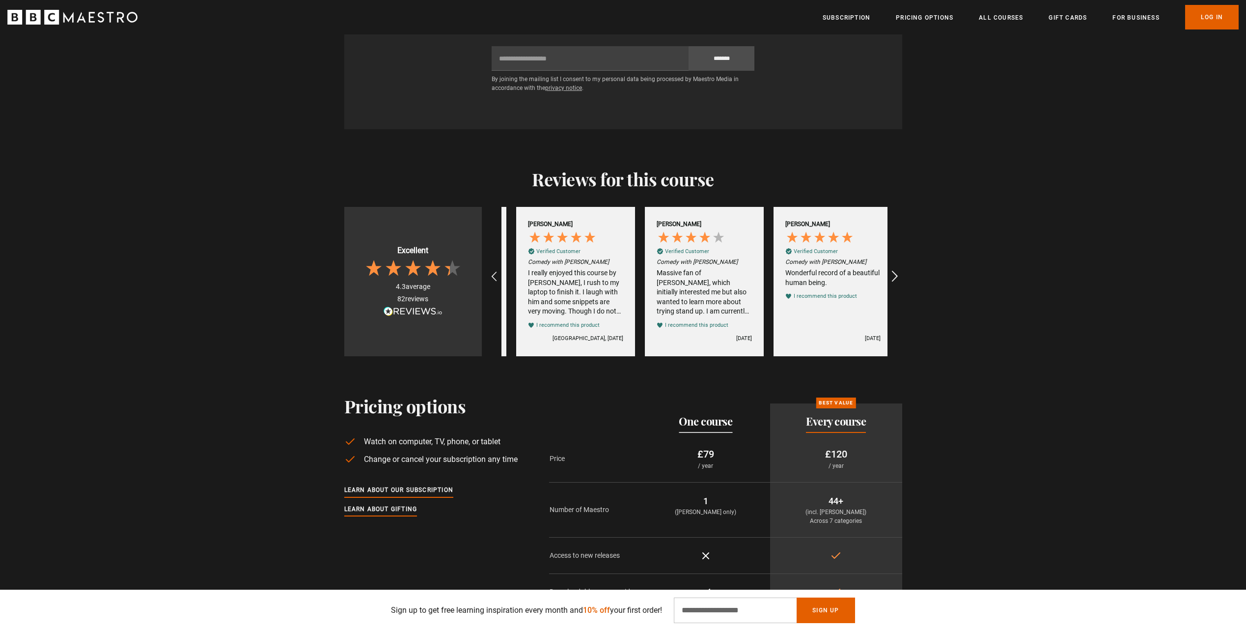
scroll to position [0, 2059]
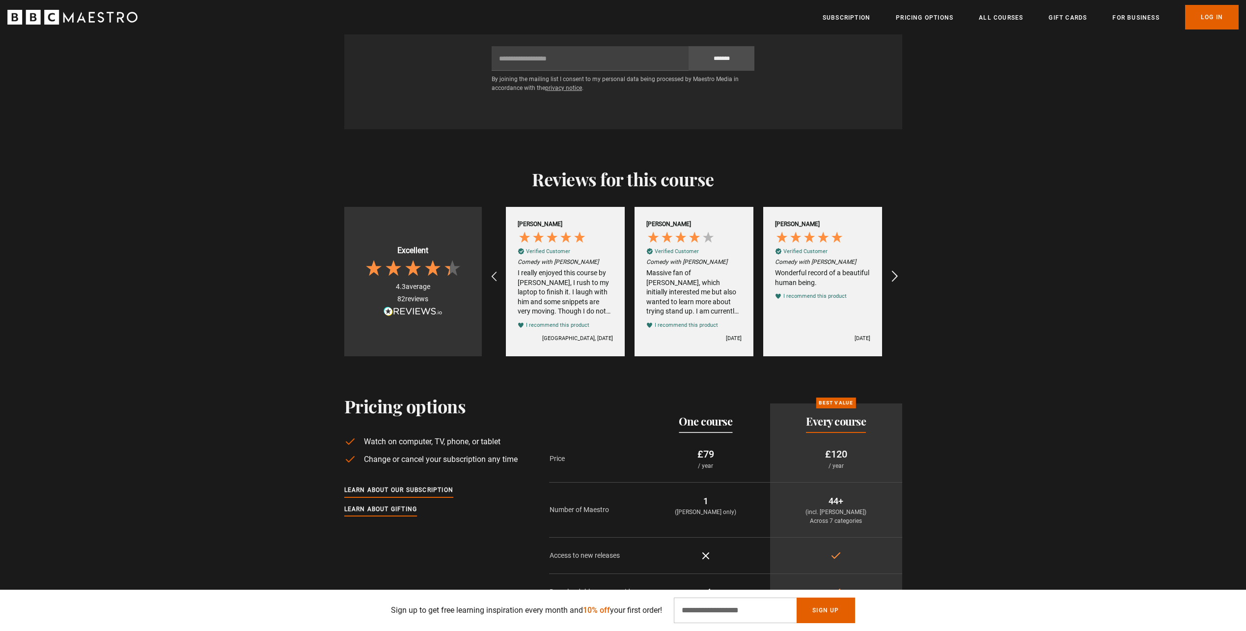
click at [896, 281] on icon "REVIEWS.io Carousel Scroll Right" at bounding box center [895, 277] width 14 height 14
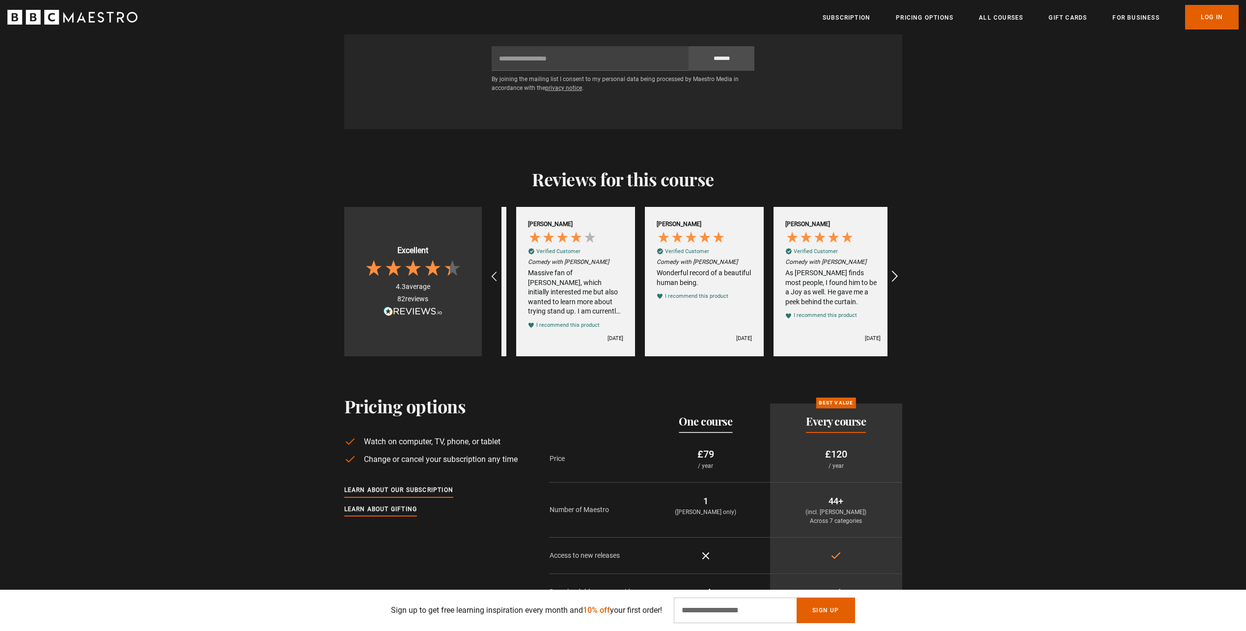
scroll to position [0, 2187]
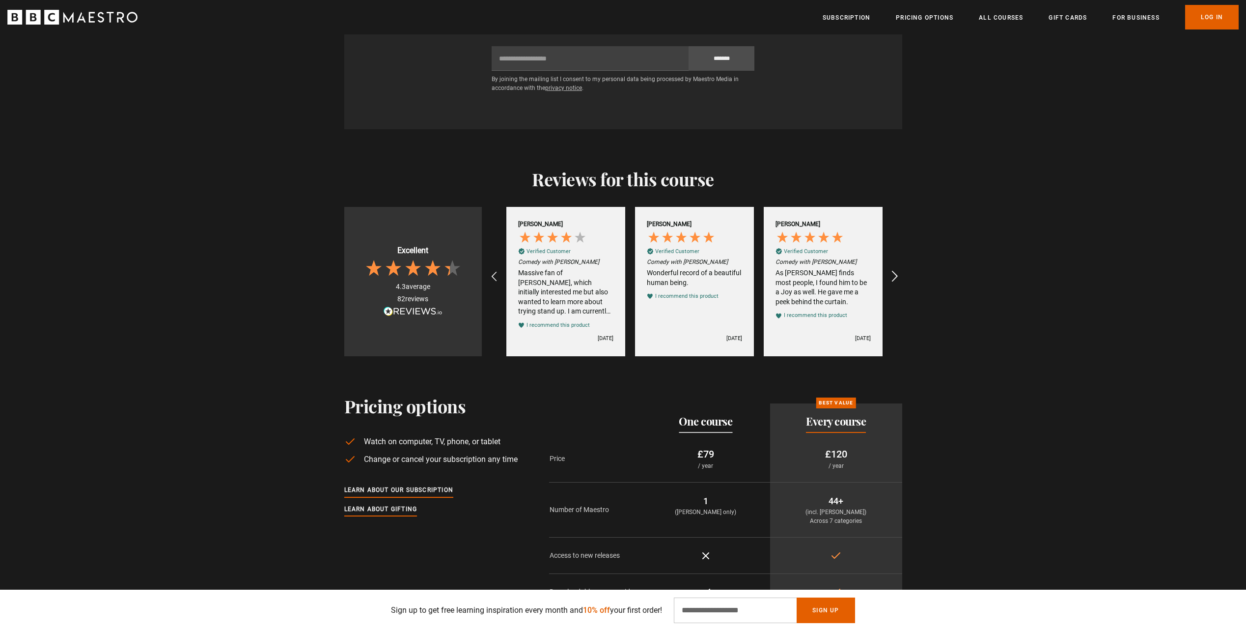
click at [896, 280] on icon "REVIEWS.io Carousel Scroll Right" at bounding box center [895, 277] width 14 height 14
click at [897, 276] on icon "REVIEWS.io Carousel Scroll Right" at bounding box center [895, 277] width 14 height 14
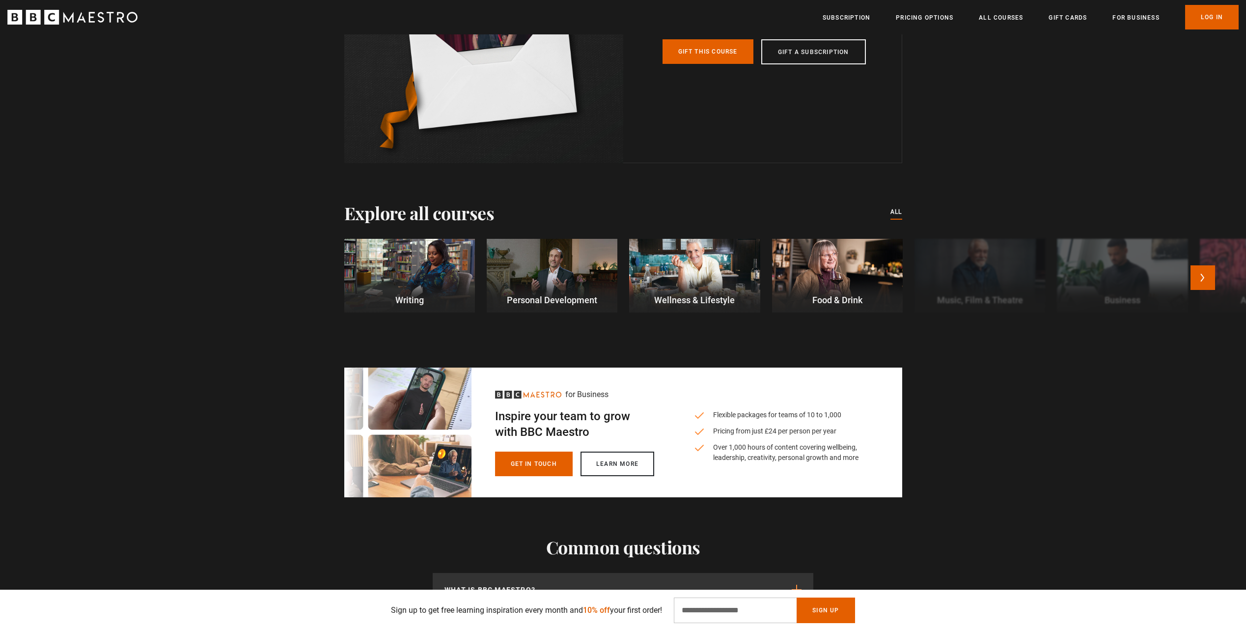
scroll to position [2751, 0]
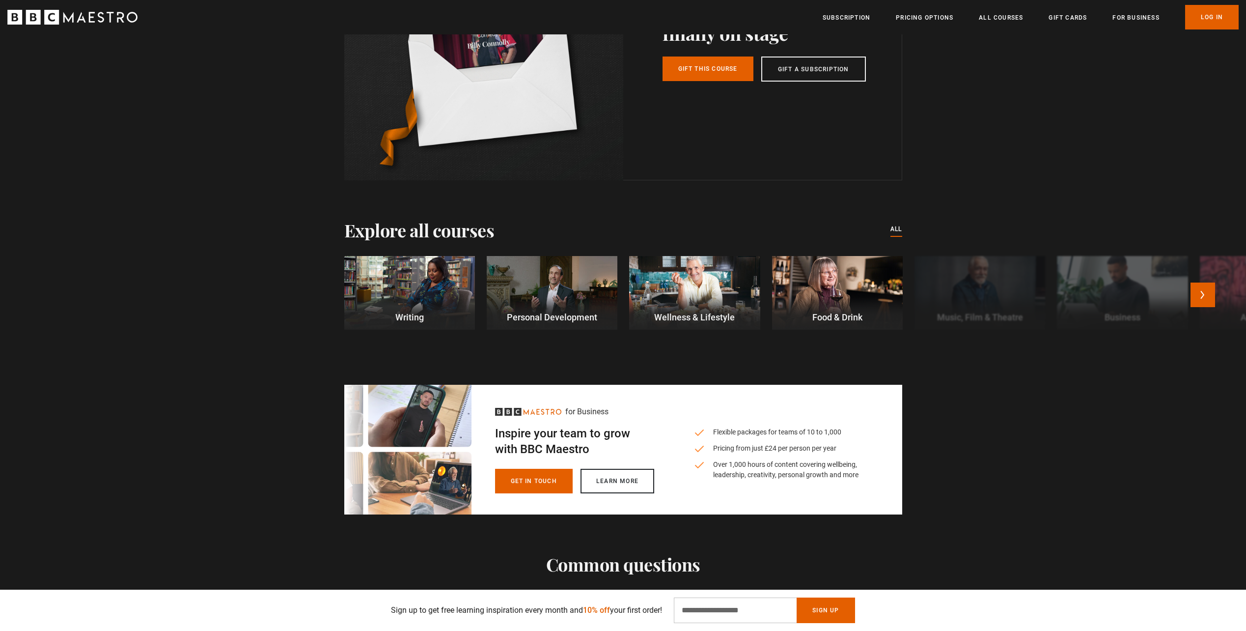
click at [715, 294] on div at bounding box center [694, 293] width 131 height 74
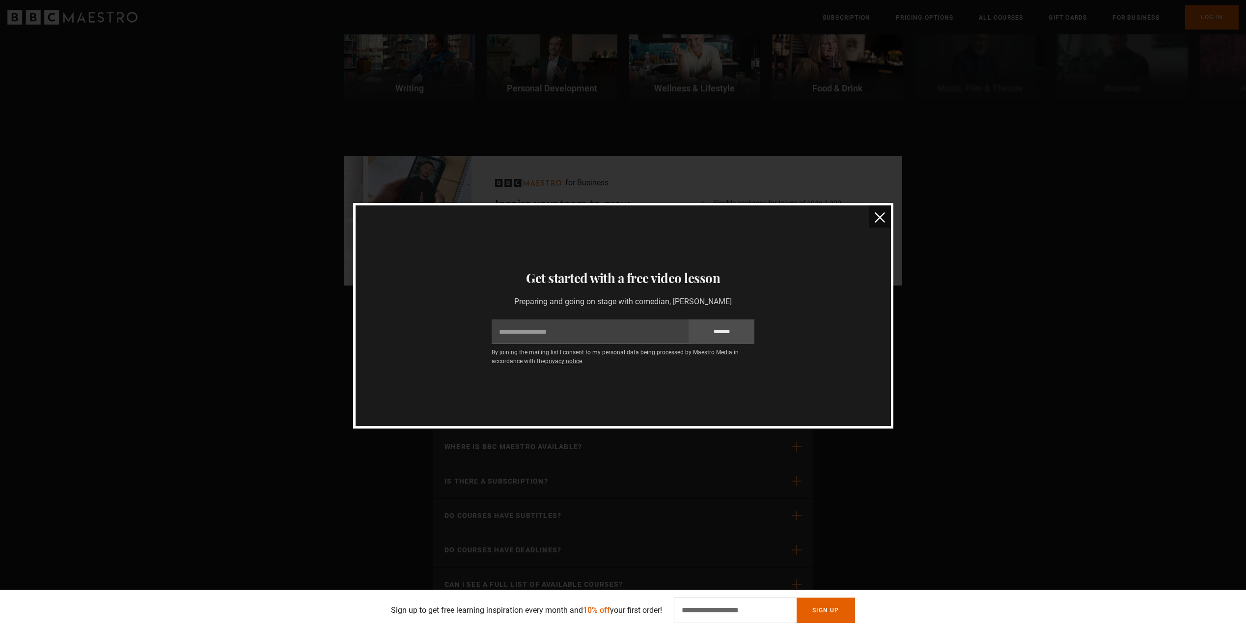
scroll to position [2887, 0]
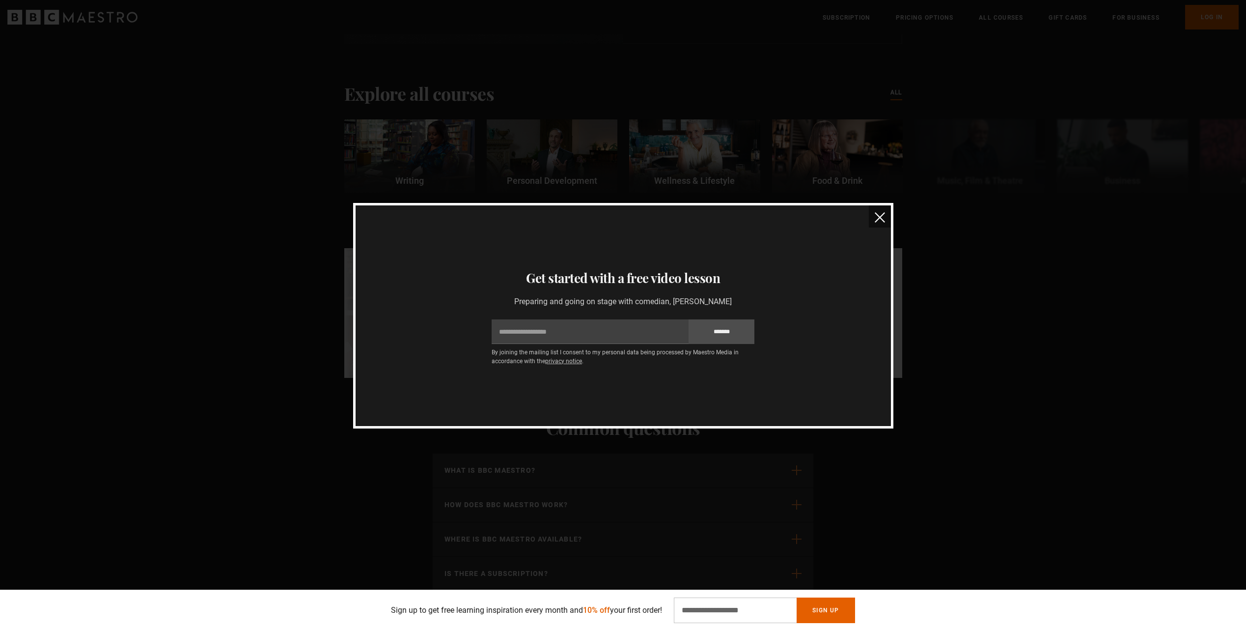
click at [873, 222] on button "close" at bounding box center [880, 216] width 22 height 22
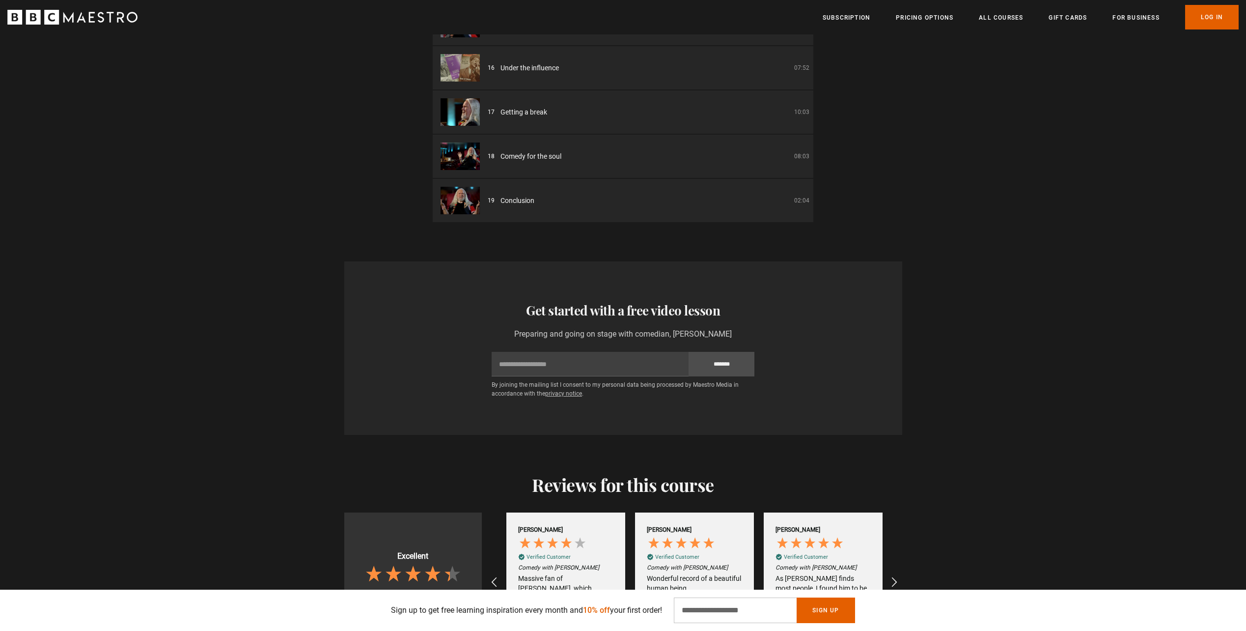
scroll to position [1856, 0]
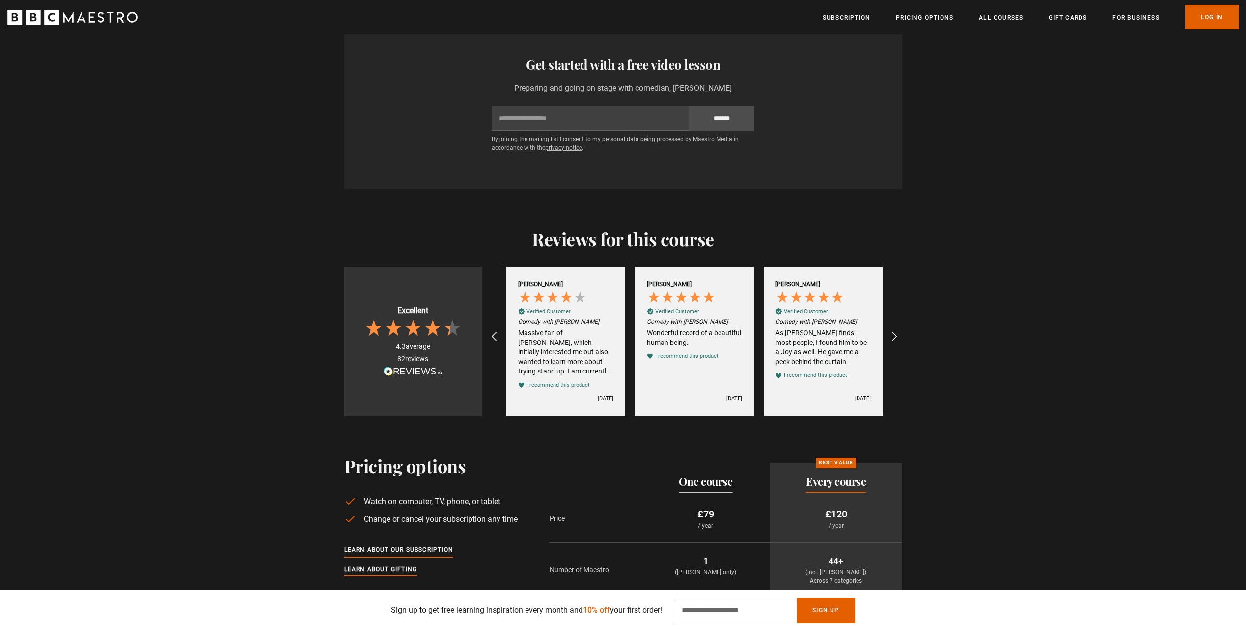
click at [420, 361] on div "82 reviews" at bounding box center [412, 359] width 31 height 10
click at [405, 373] on span at bounding box center [413, 370] width 59 height 9
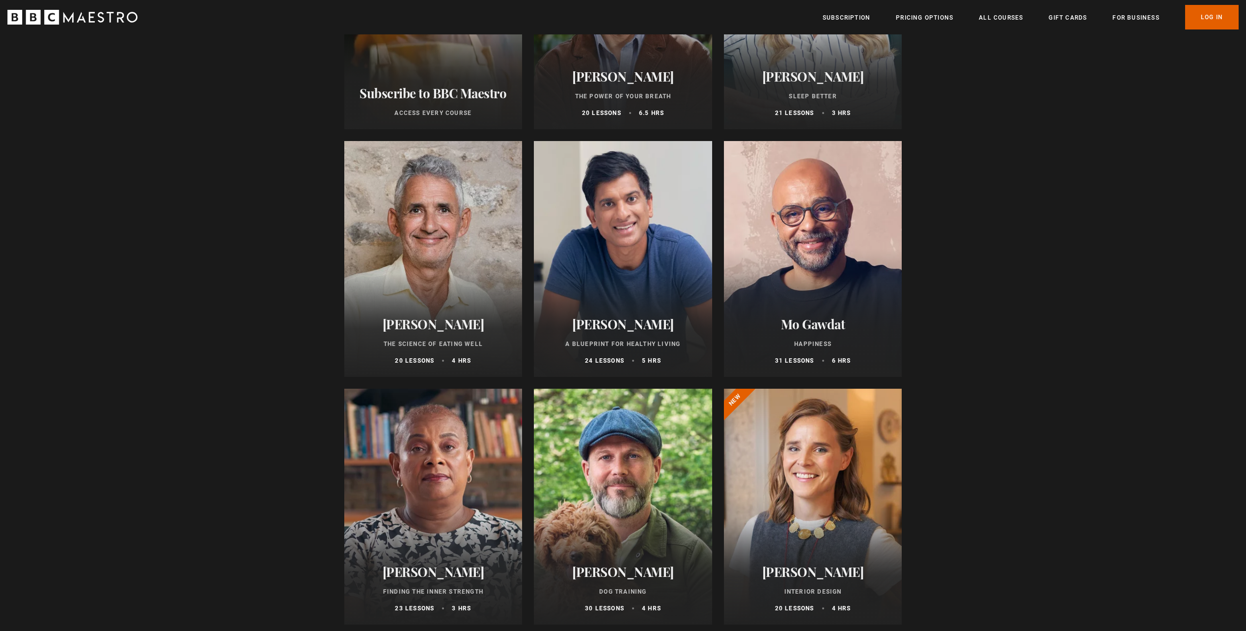
scroll to position [393, 0]
